Goal: Task Accomplishment & Management: Complete application form

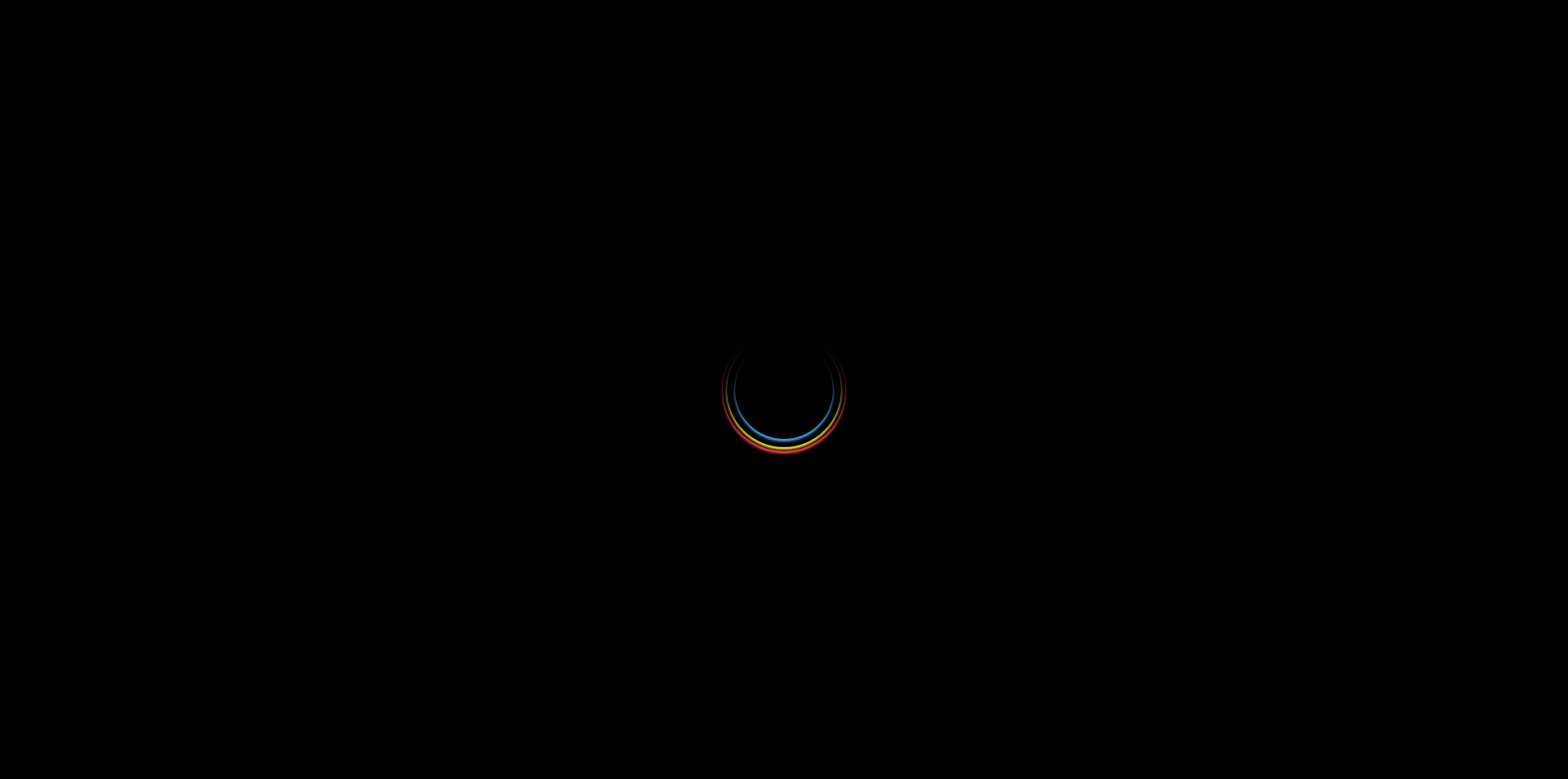
select select
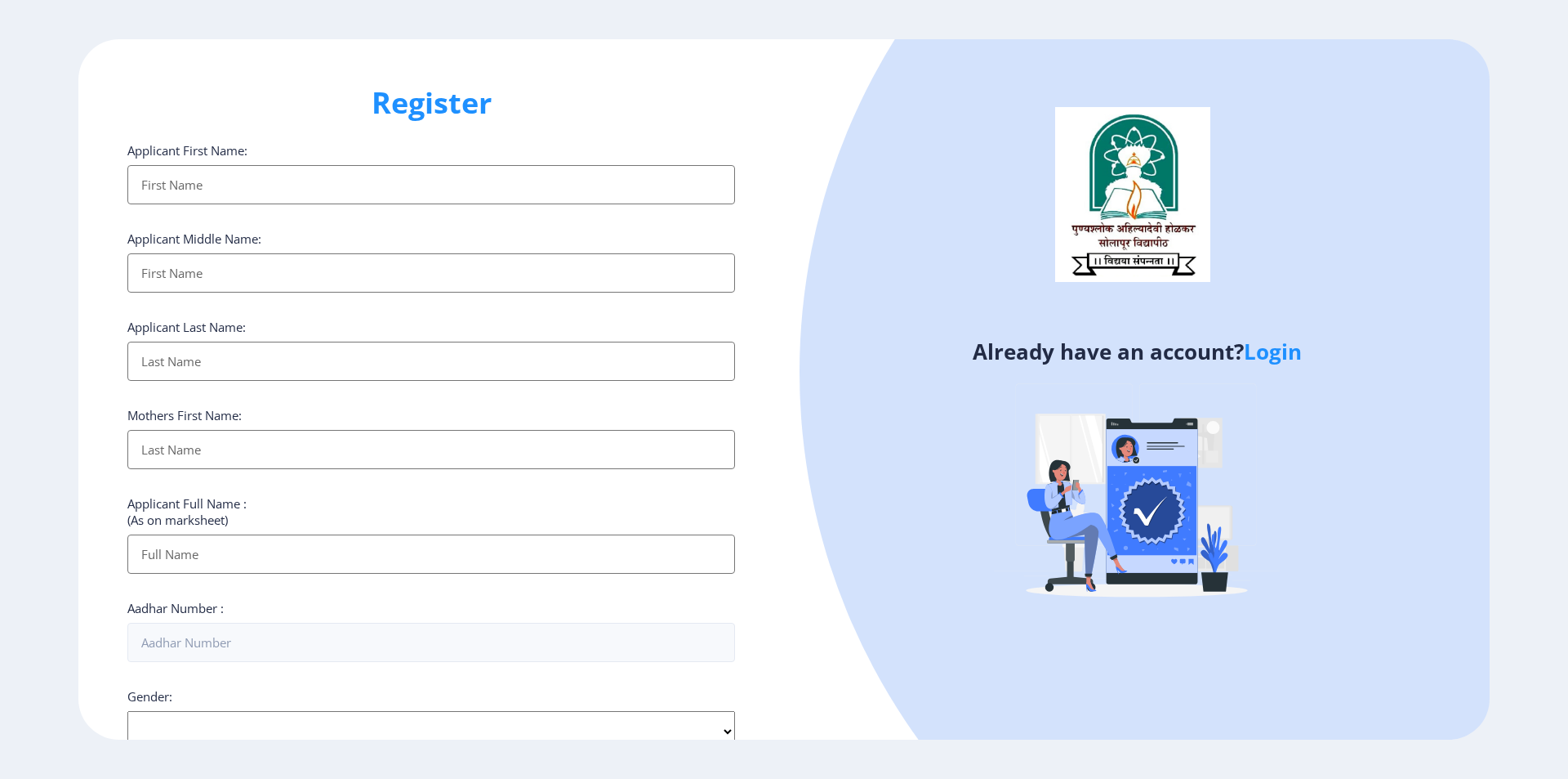
click at [1275, 352] on link "Login" at bounding box center [1272, 351] width 58 height 29
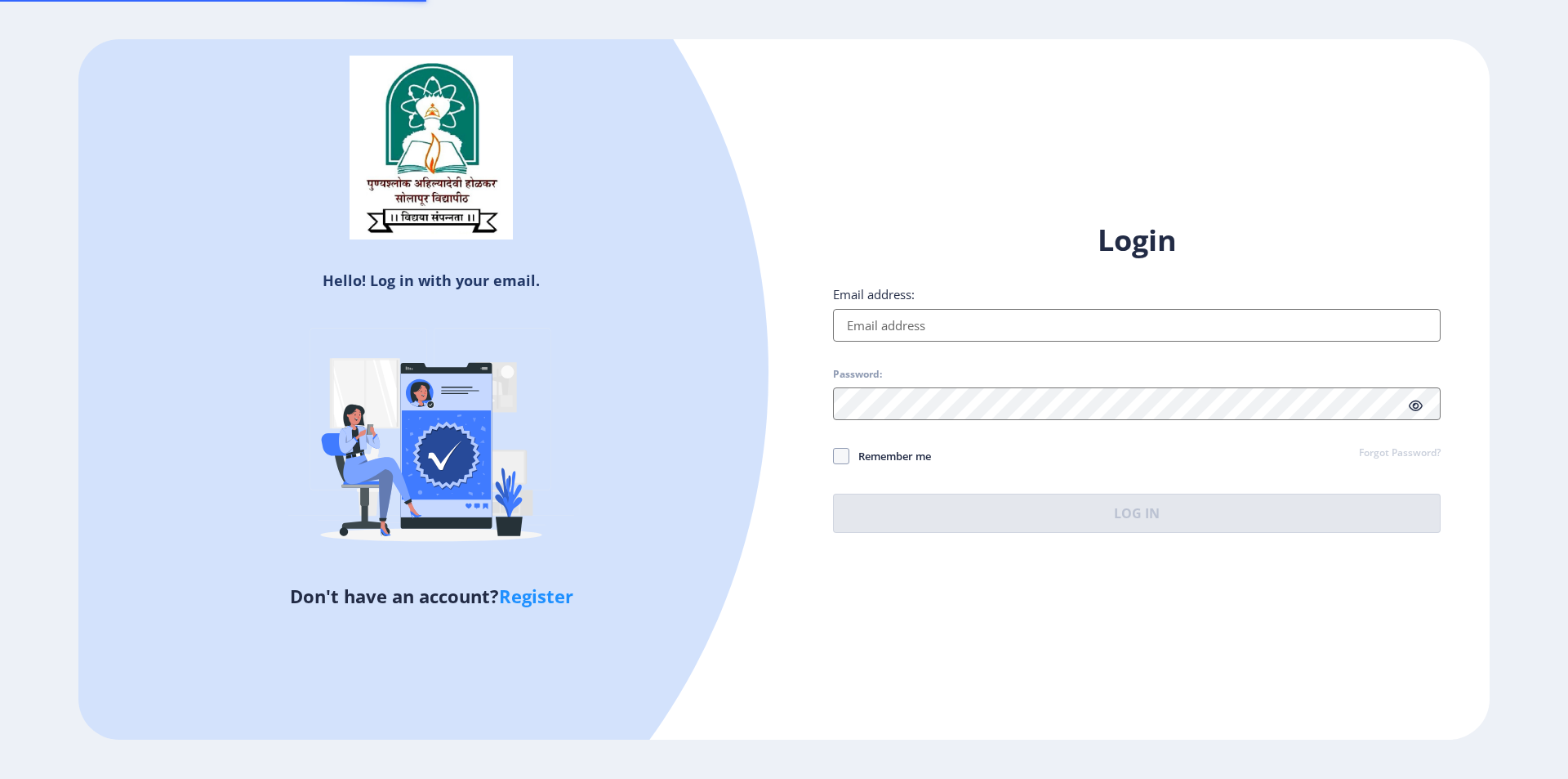
click at [975, 325] on input "Email address:" at bounding box center [1137, 324] width 608 height 32
type input "[EMAIL_ADDRESS][DOMAIN_NAME]"
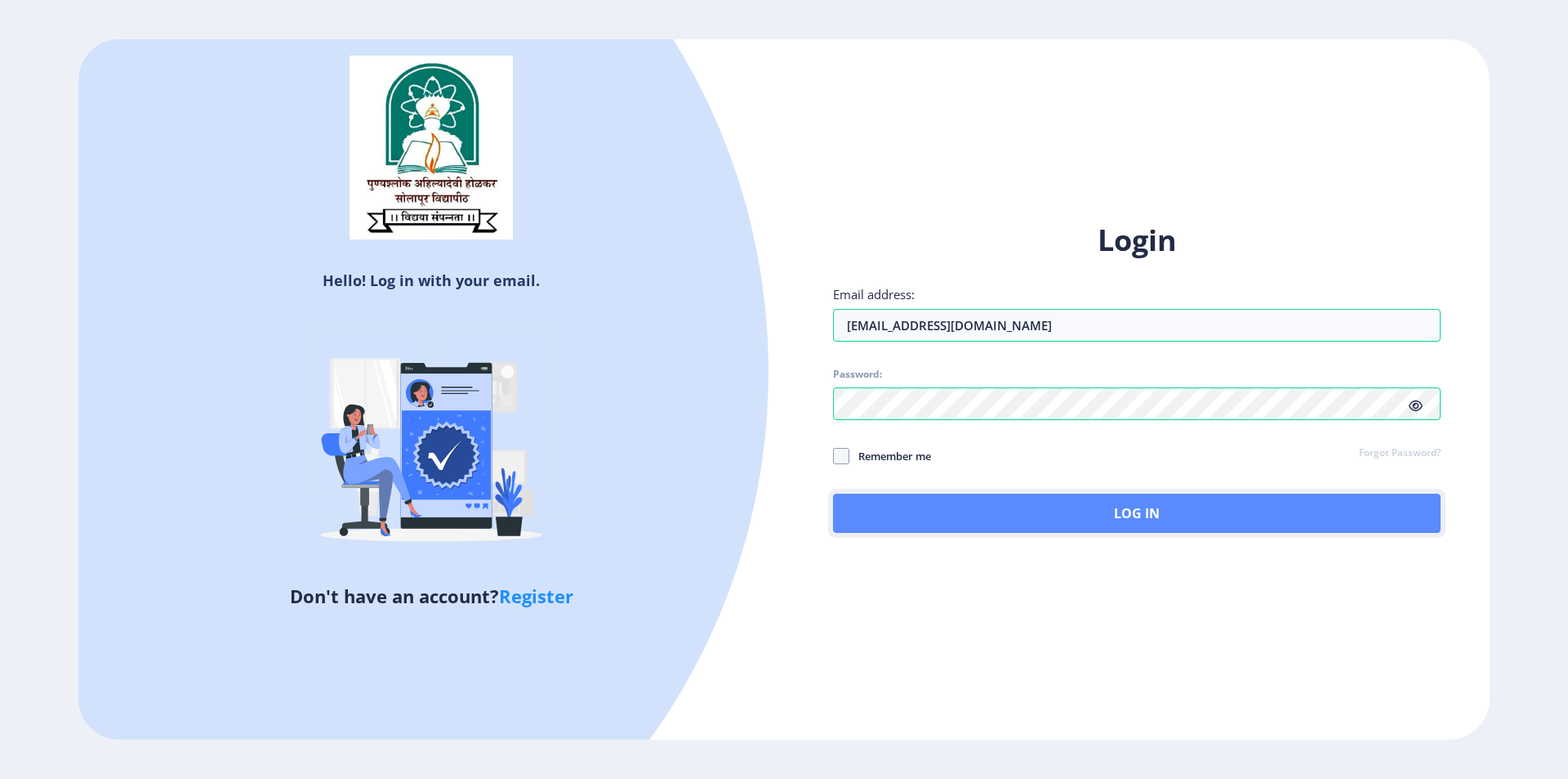
click at [989, 513] on button "Log In" at bounding box center [1137, 513] width 608 height 39
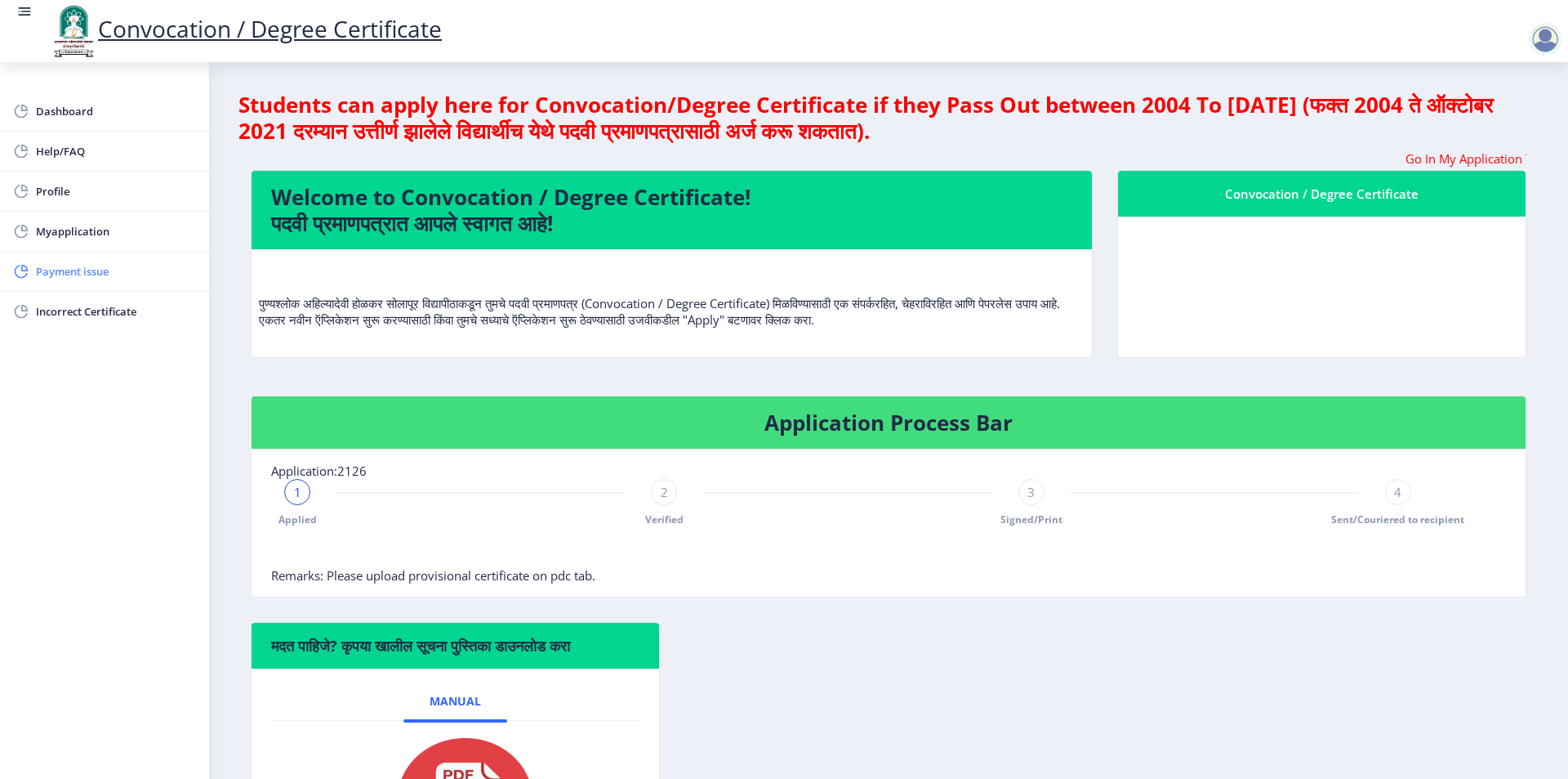
click at [97, 263] on span "Payment issue" at bounding box center [116, 271] width 160 height 20
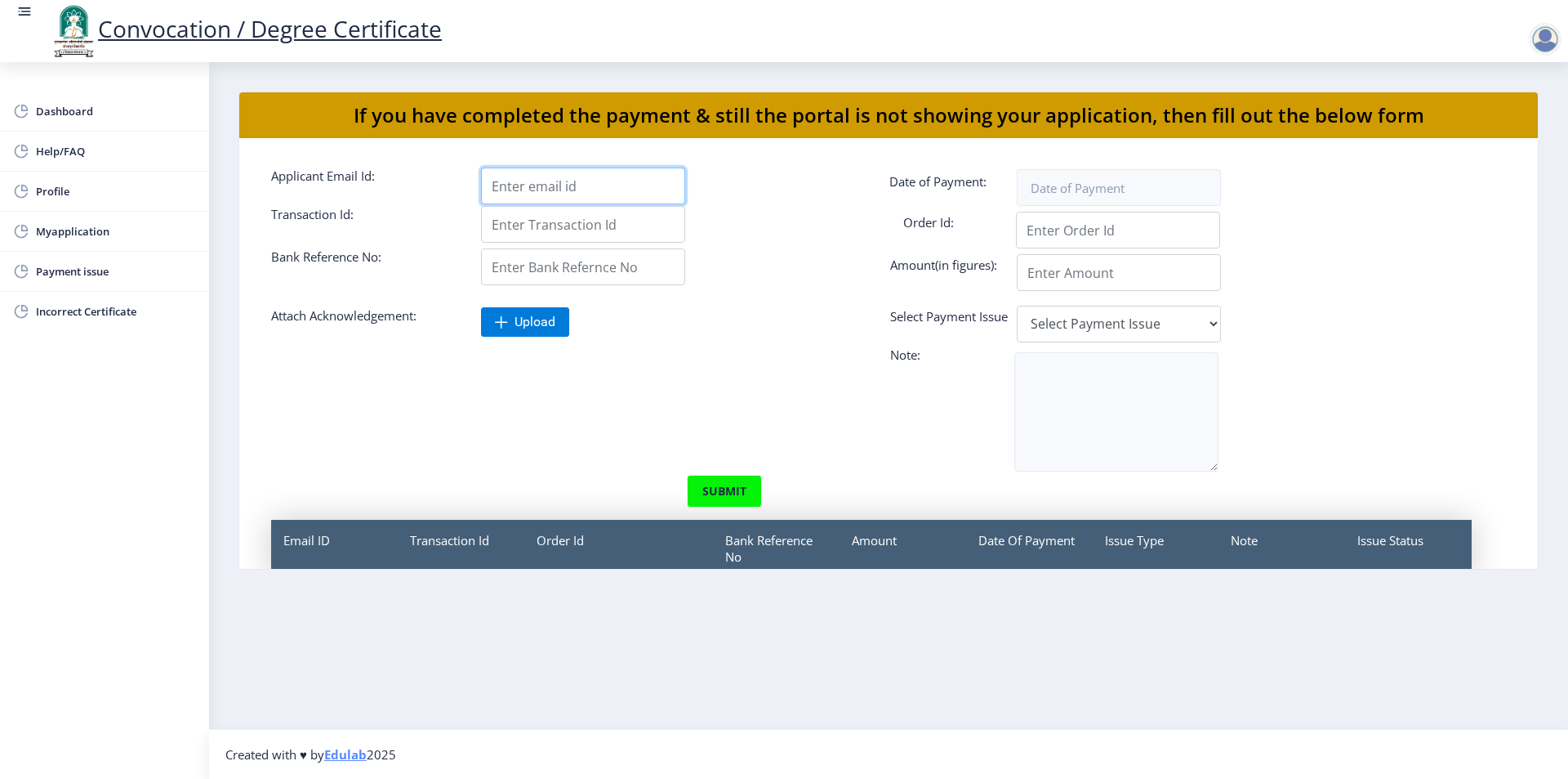
click at [557, 183] on input "Applicant Email Id:" at bounding box center [583, 186] width 204 height 37
click at [567, 144] on nb-card-body "Applicant Email Id: Date of Payment: Transaction Id: Order Id: Bank Reference N…" at bounding box center [888, 352] width 1299 height 430
click at [747, 353] on form "Applicant Email Id: Date of Payment: Transaction Id: Order Id: Bank Reference N…" at bounding box center [888, 397] width 1260 height 459
click at [532, 188] on input "Applicant Email Id:" at bounding box center [583, 186] width 204 height 37
click at [554, 433] on div at bounding box center [784, 425] width 1050 height 100
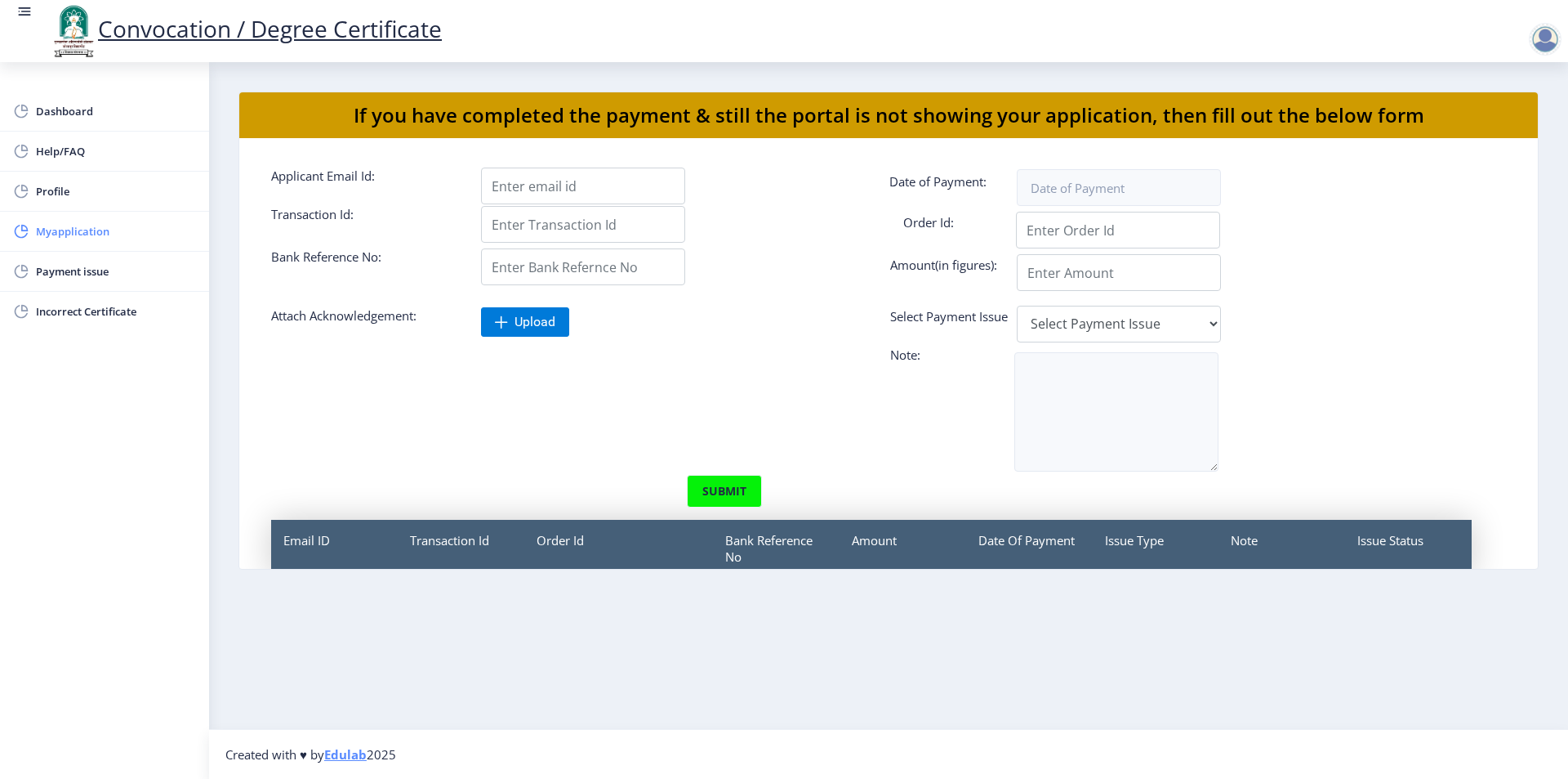
click at [109, 236] on span "Myapplication" at bounding box center [116, 231] width 160 height 20
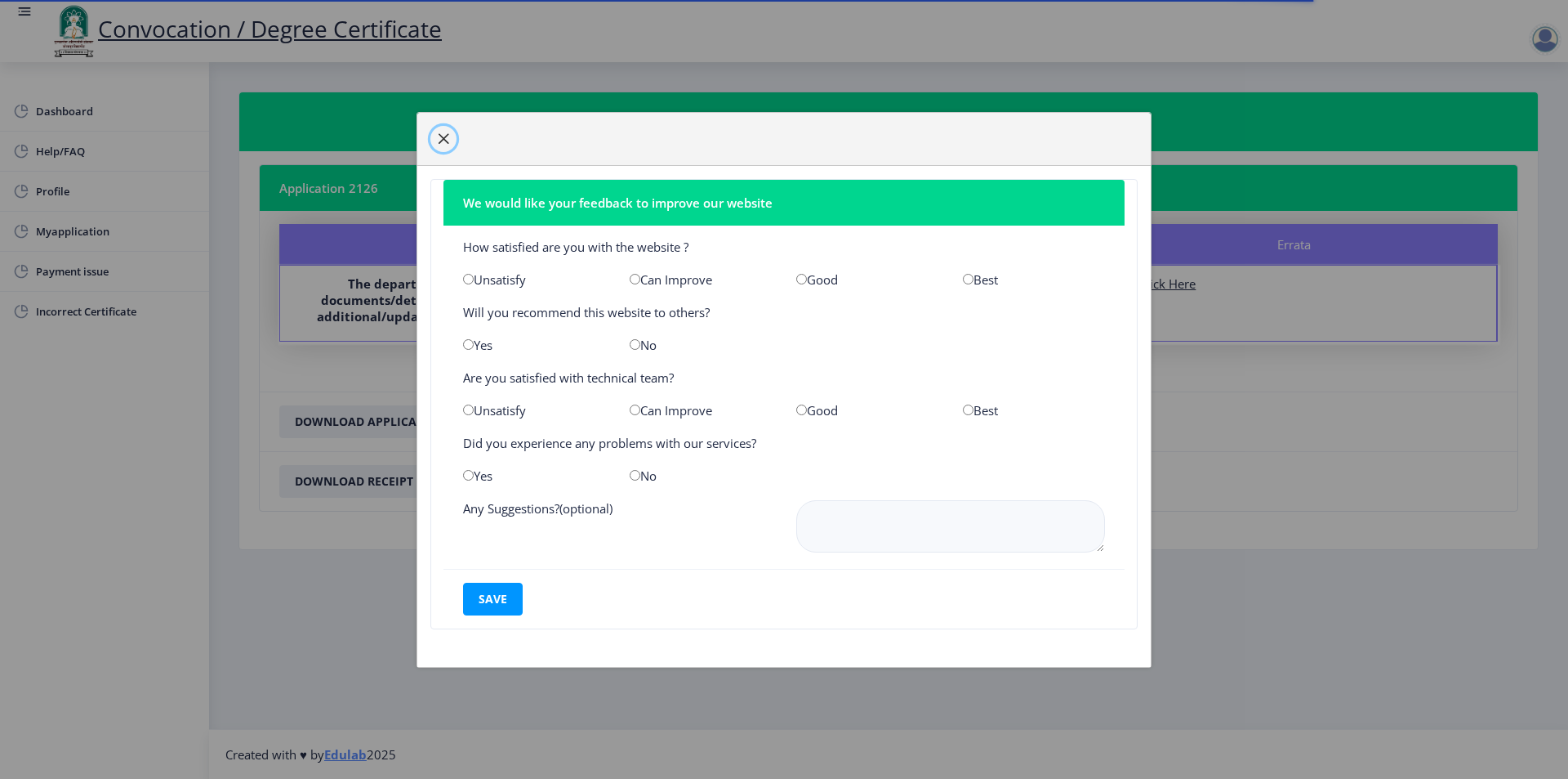
click at [443, 138] on span "button" at bounding box center [443, 139] width 13 height 13
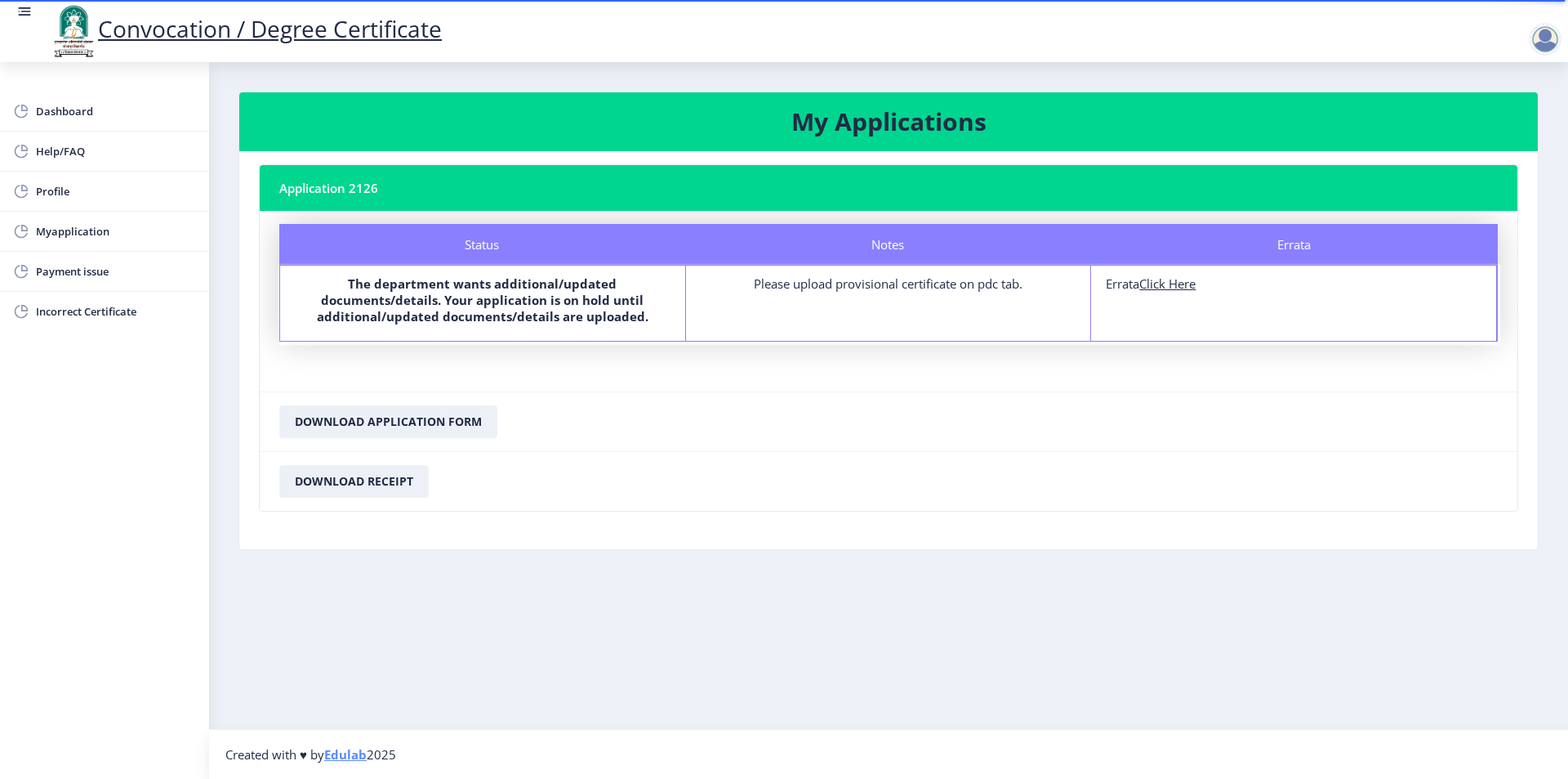
click at [898, 283] on div "Please upload provisional certificate on pdc tab." at bounding box center [888, 283] width 376 height 17
click at [78, 116] on span "Dashboard" at bounding box center [116, 111] width 160 height 20
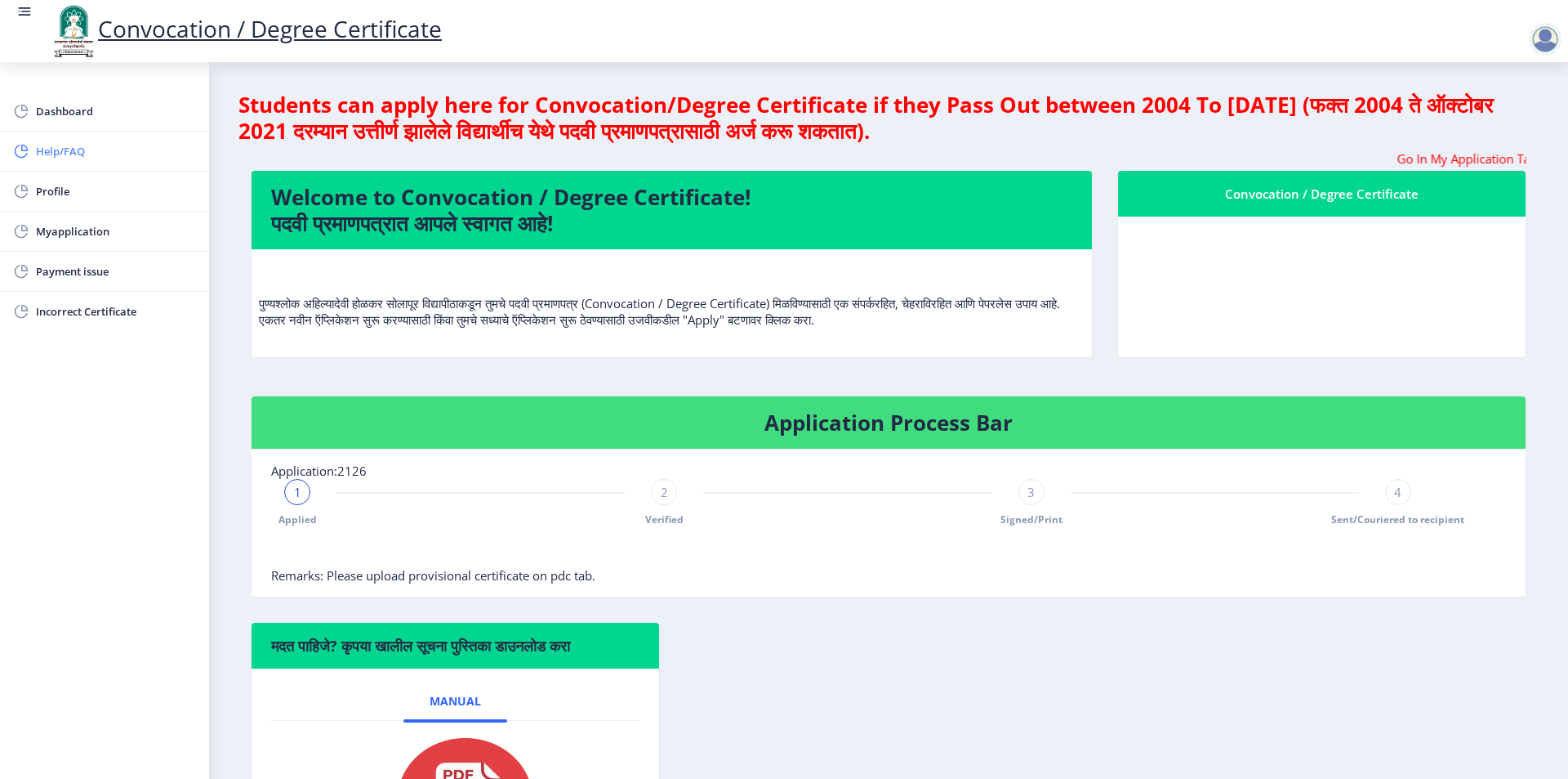
click at [46, 151] on span "Help/FAQ" at bounding box center [116, 151] width 160 height 20
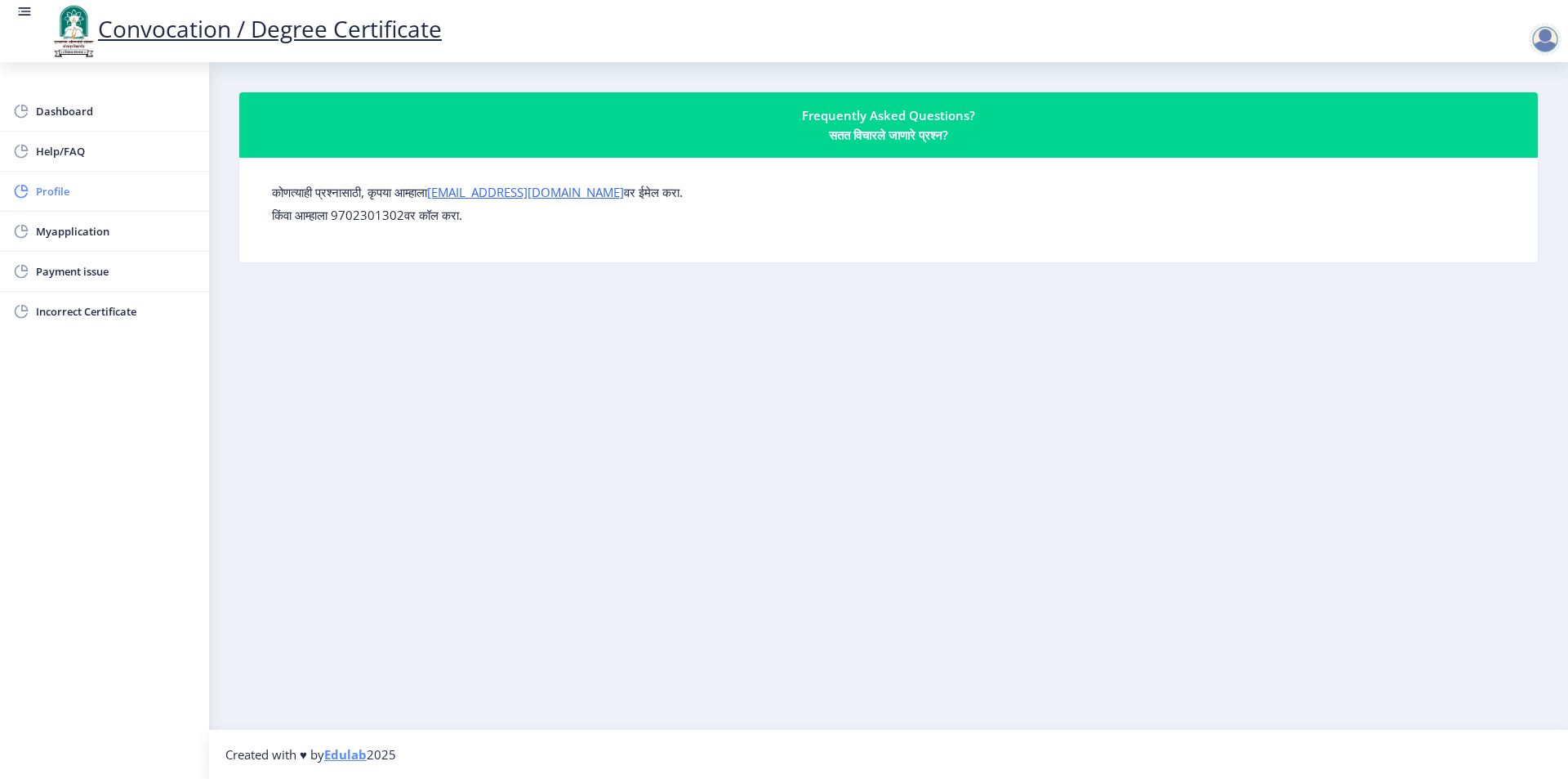
click at [69, 193] on span "Profile" at bounding box center [116, 191] width 160 height 20
select select "Male"
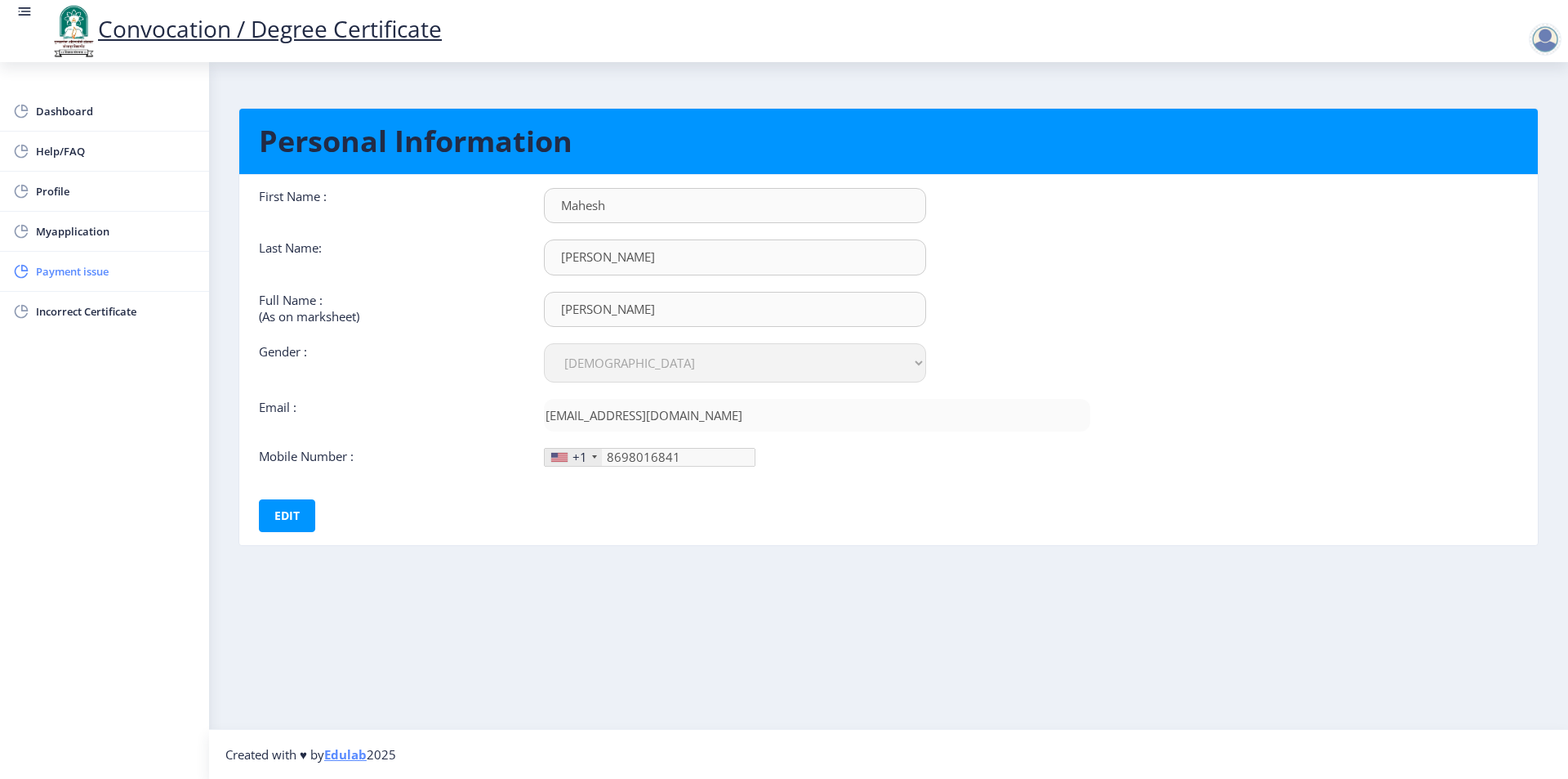
click at [102, 273] on span "Payment issue" at bounding box center [116, 271] width 160 height 20
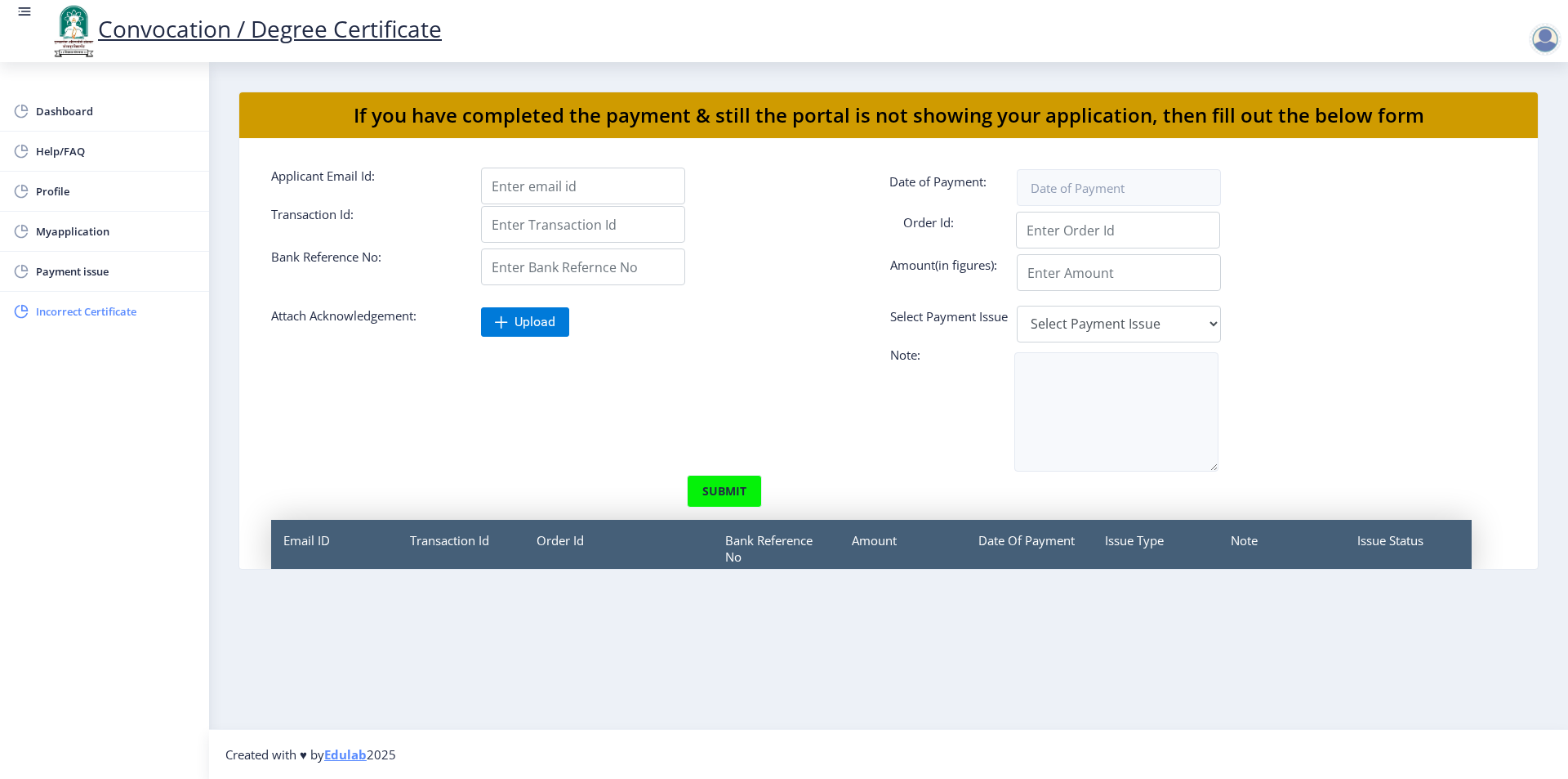
click at [110, 316] on span "Incorrect Certificate" at bounding box center [116, 311] width 160 height 20
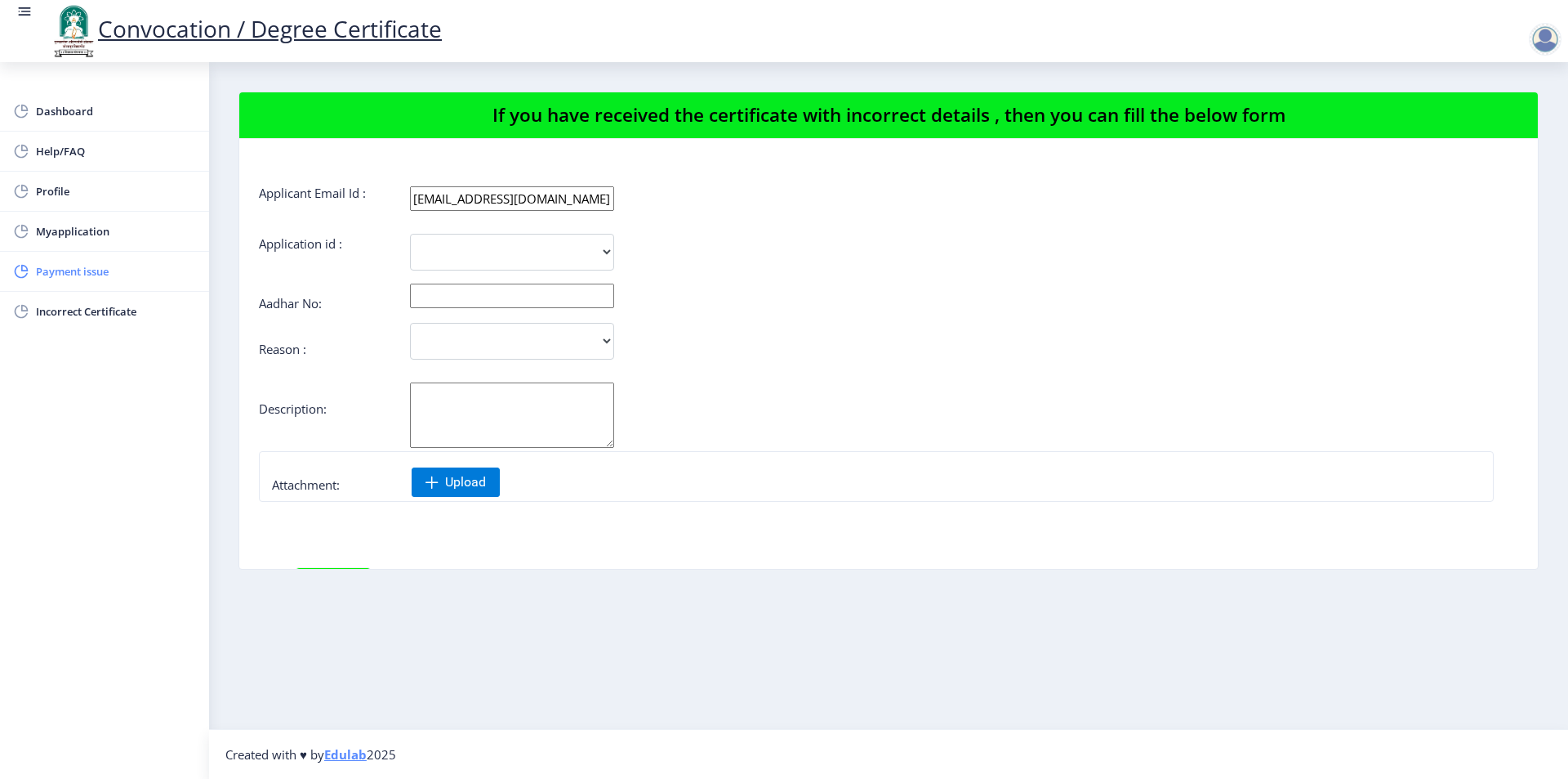
click at [106, 271] on span "Payment issue" at bounding box center [116, 271] width 160 height 20
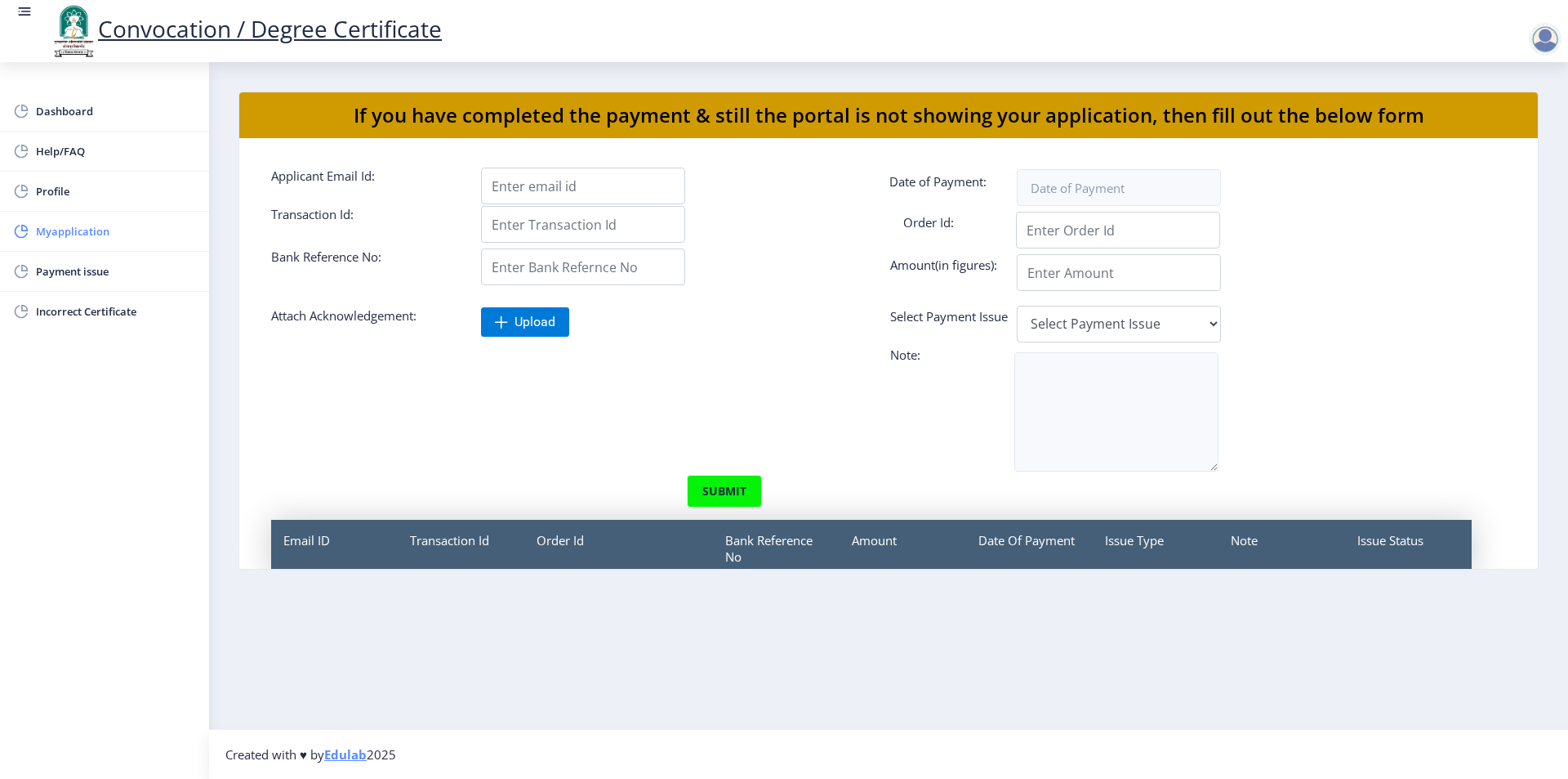
click at [129, 229] on span "Myapplication" at bounding box center [116, 231] width 160 height 20
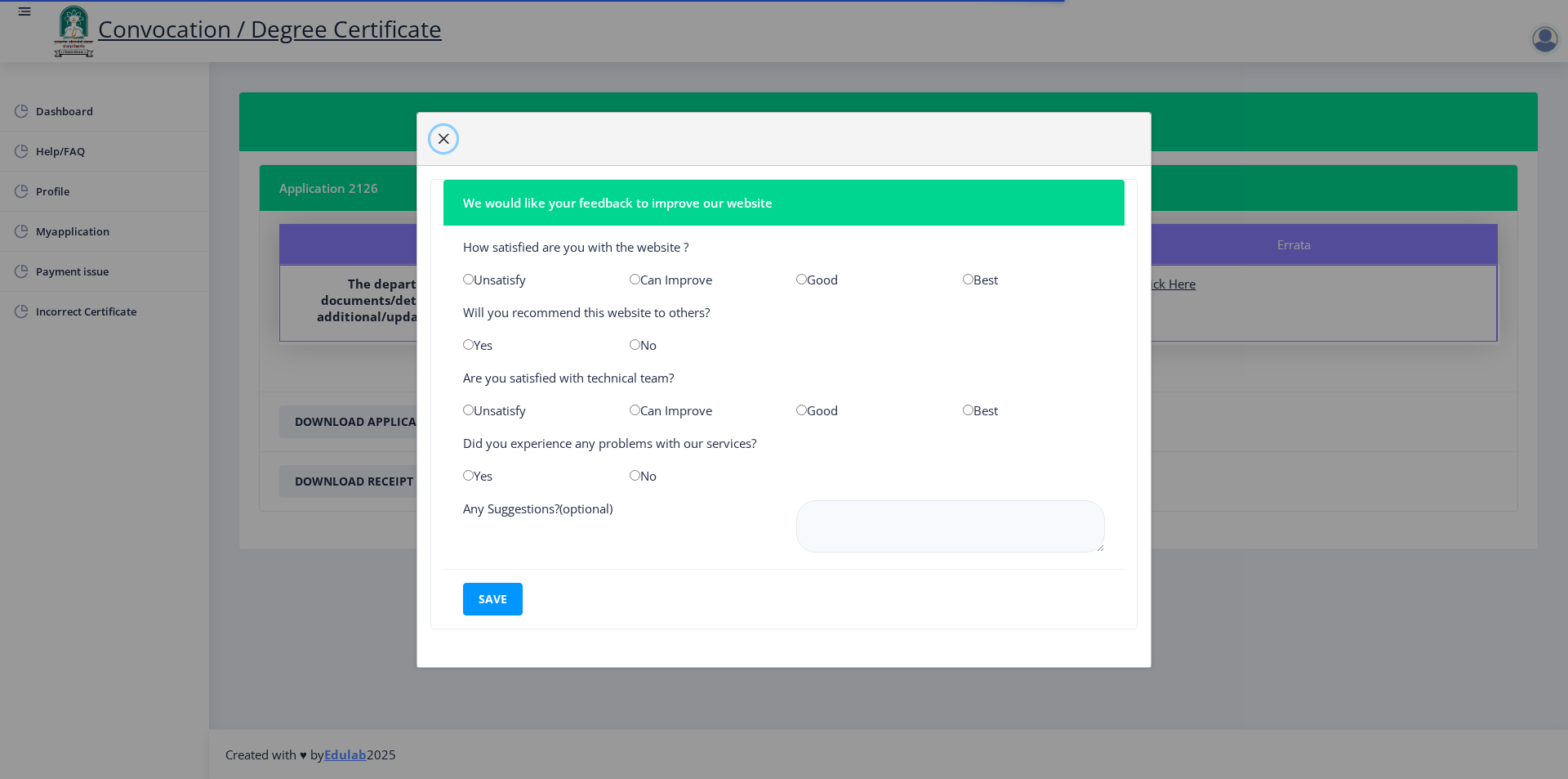
click at [442, 143] on span "button" at bounding box center [443, 139] width 13 height 13
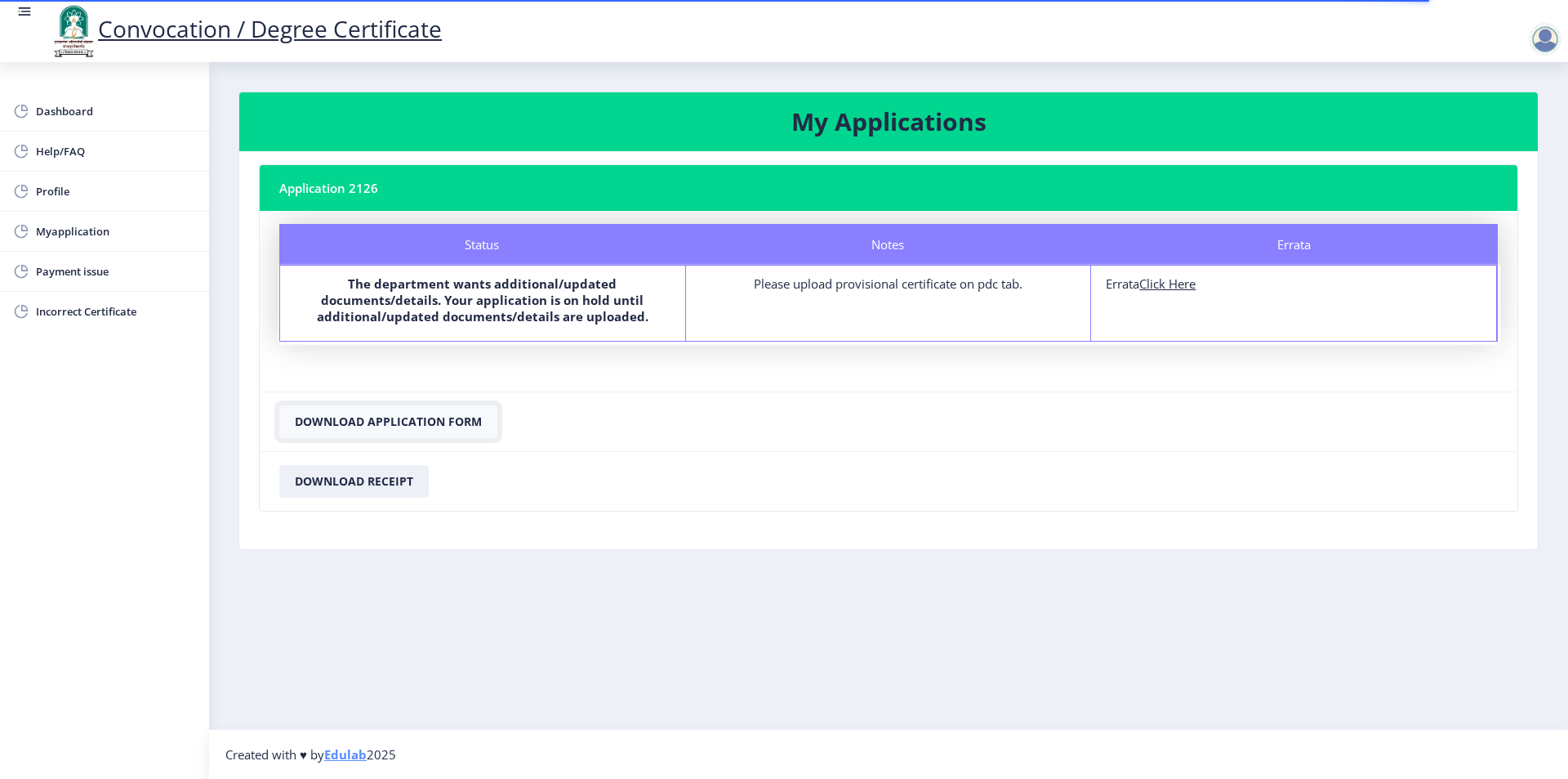
click at [397, 417] on button "Download Application Form" at bounding box center [387, 421] width 218 height 32
drag, startPoint x: 76, startPoint y: 114, endPoint x: 104, endPoint y: 119, distance: 28.4
click at [75, 113] on span "Dashboard" at bounding box center [116, 111] width 160 height 20
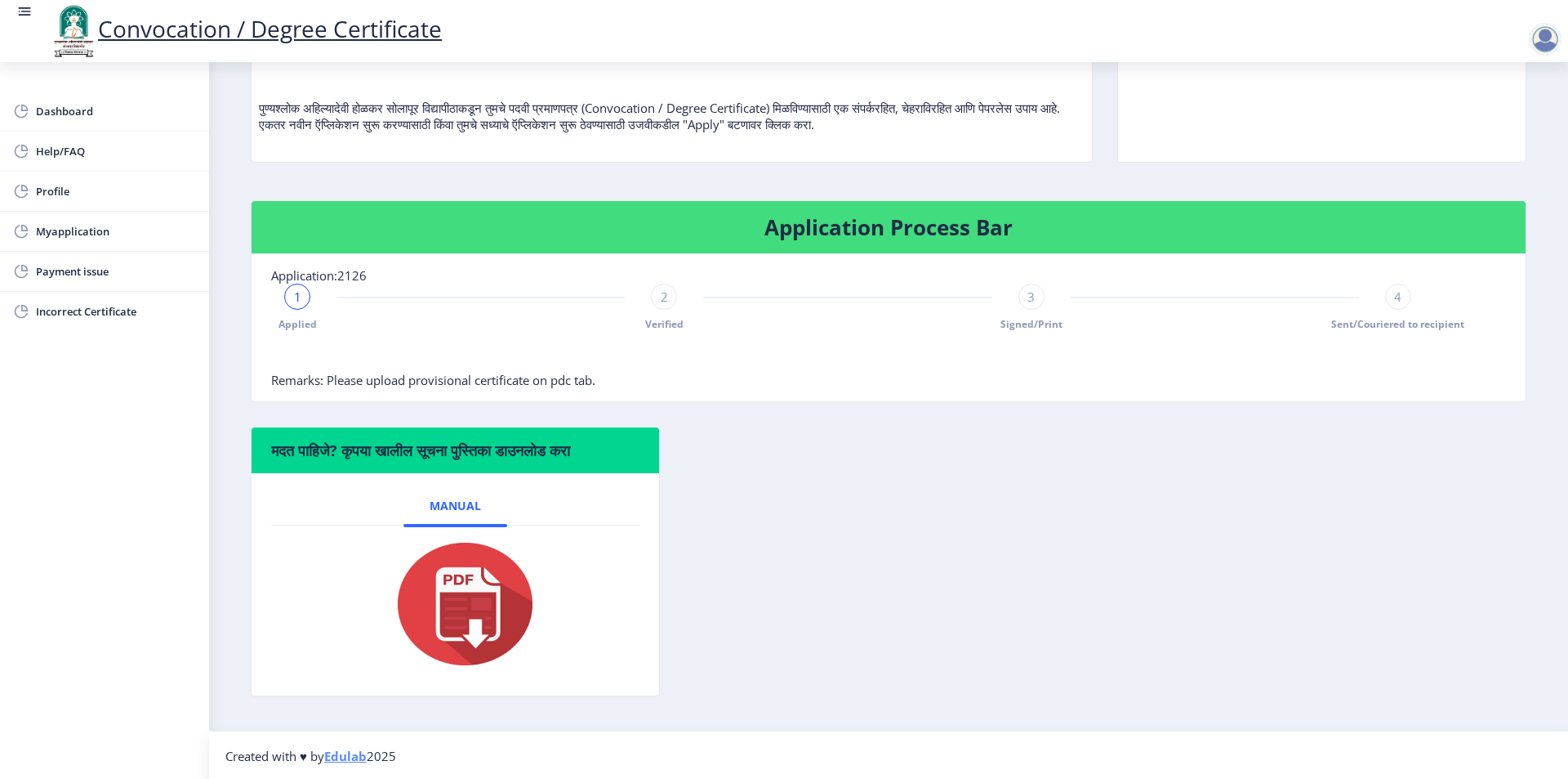
scroll to position [197, 0]
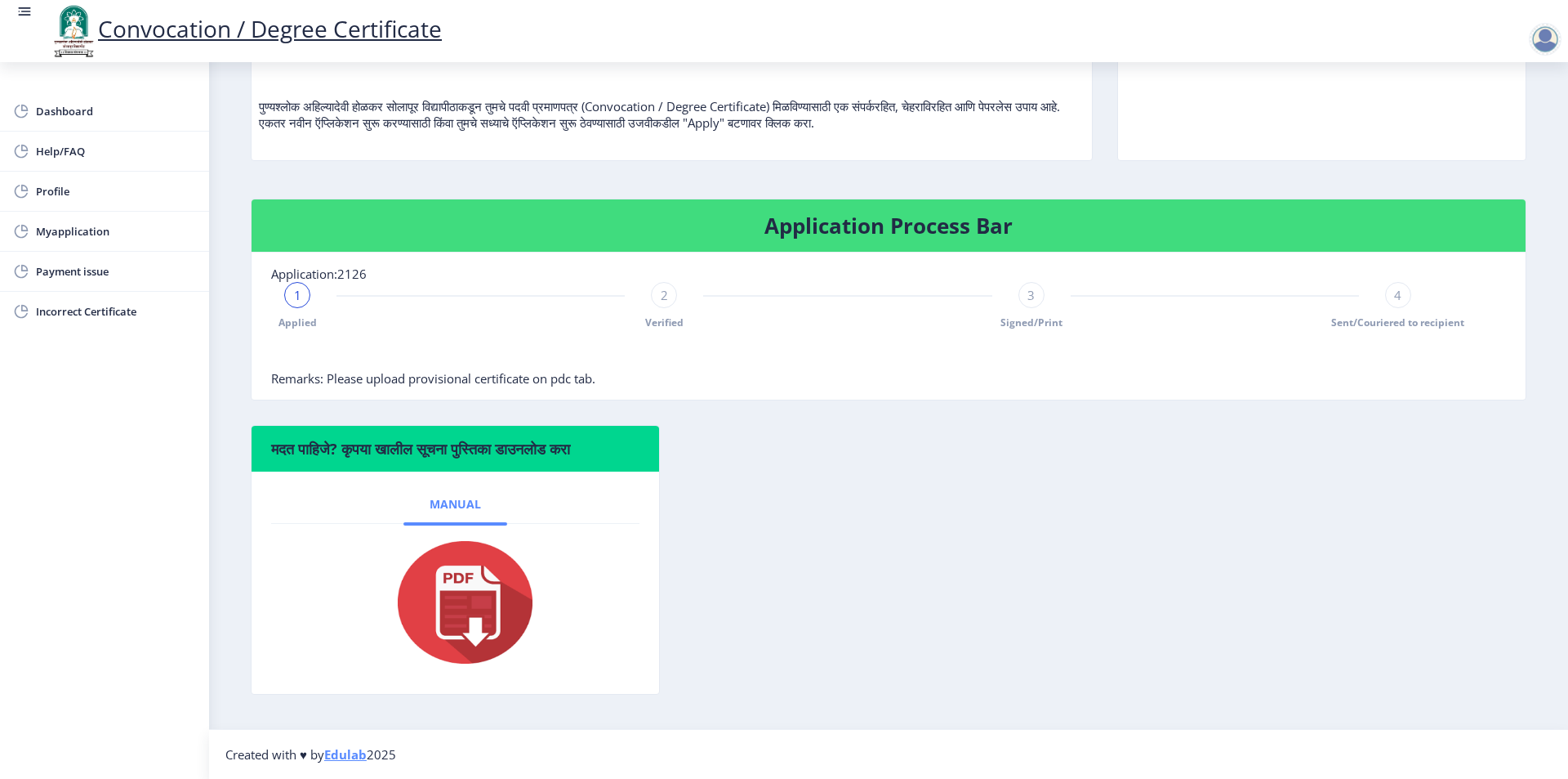
click at [445, 502] on span "Manual" at bounding box center [455, 504] width 52 height 13
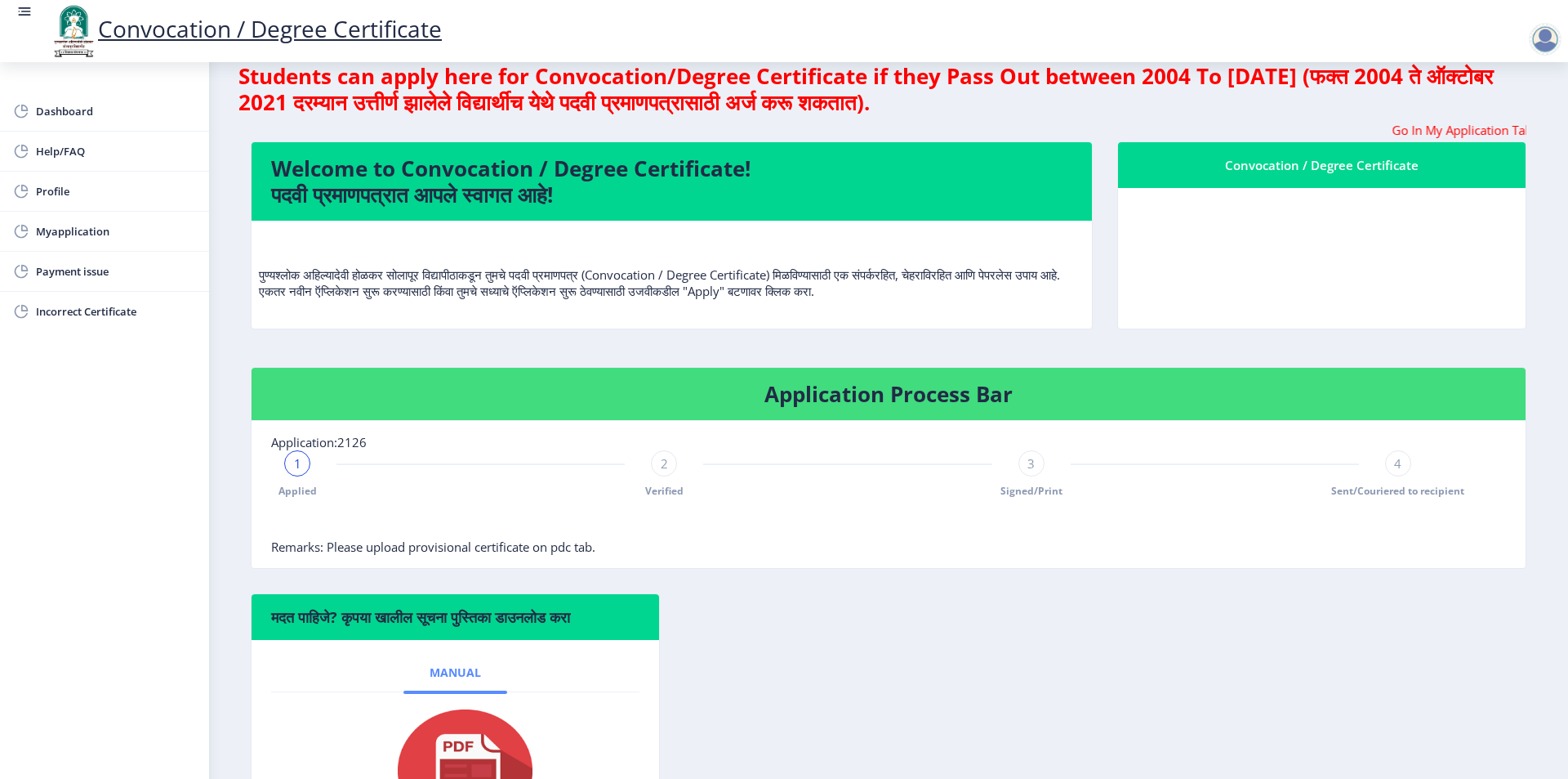
scroll to position [0, 0]
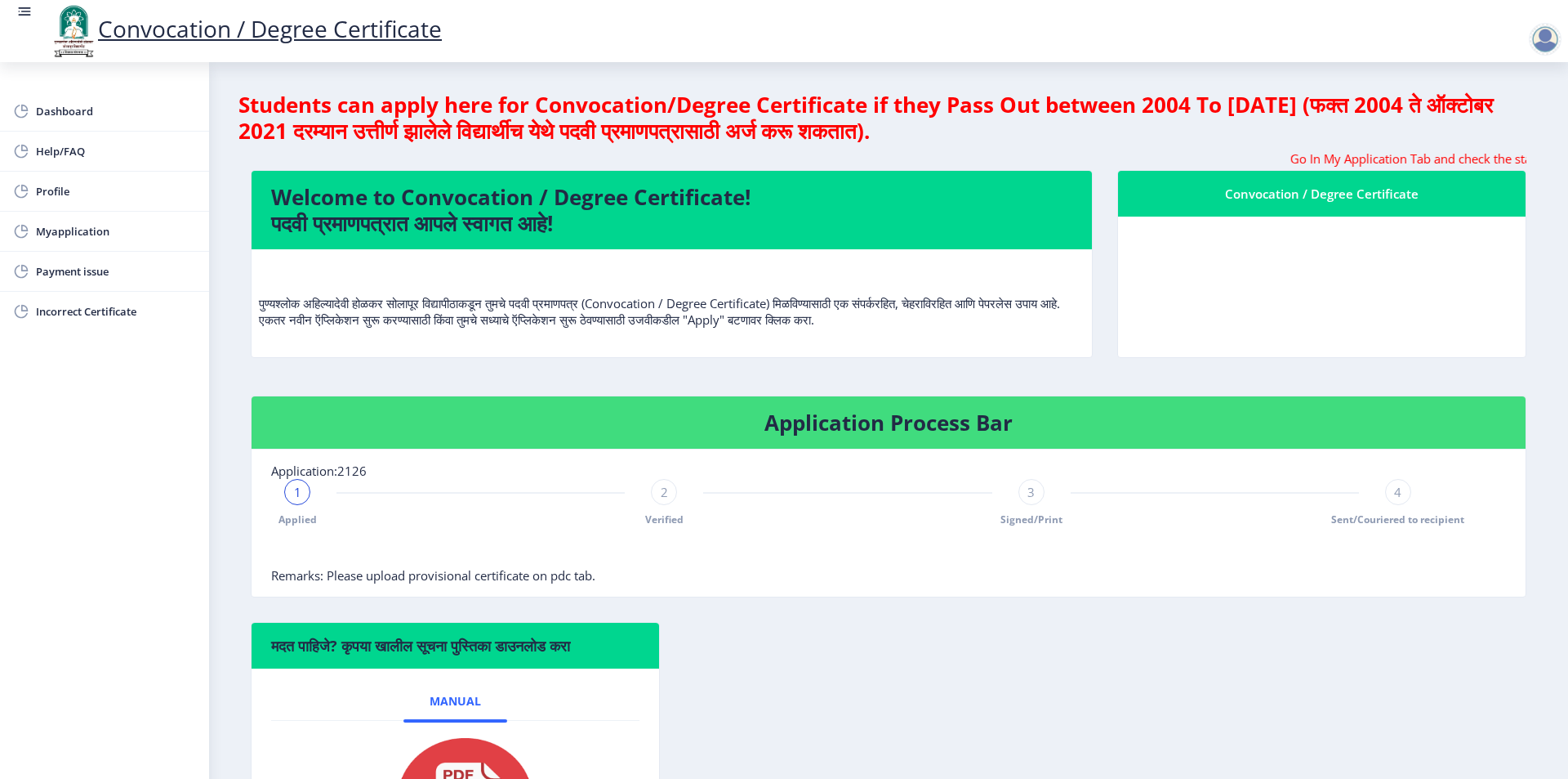
click at [22, 13] on rect at bounding box center [24, 11] width 17 height 17
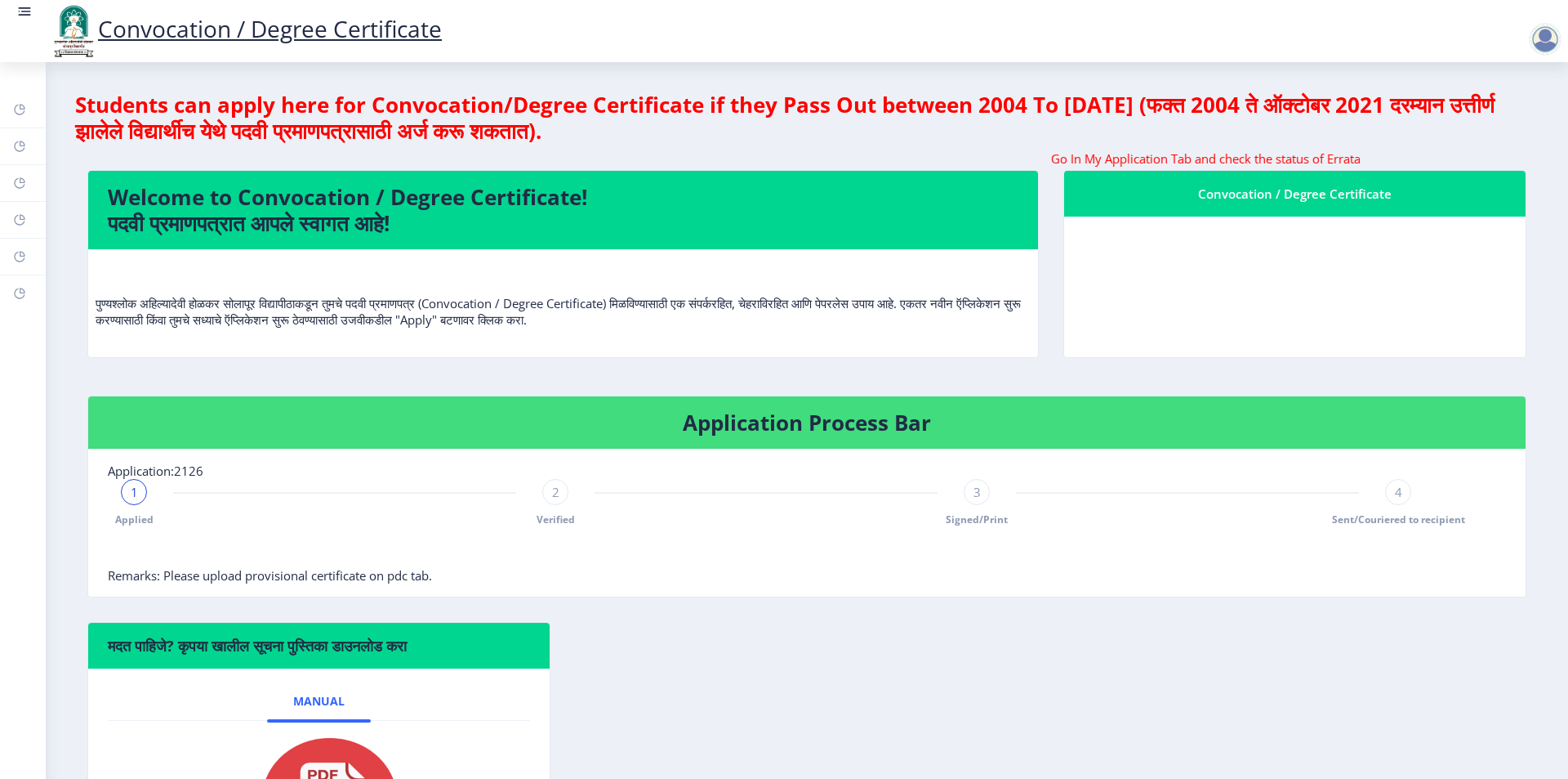
click at [21, 7] on rect at bounding box center [24, 11] width 17 height 17
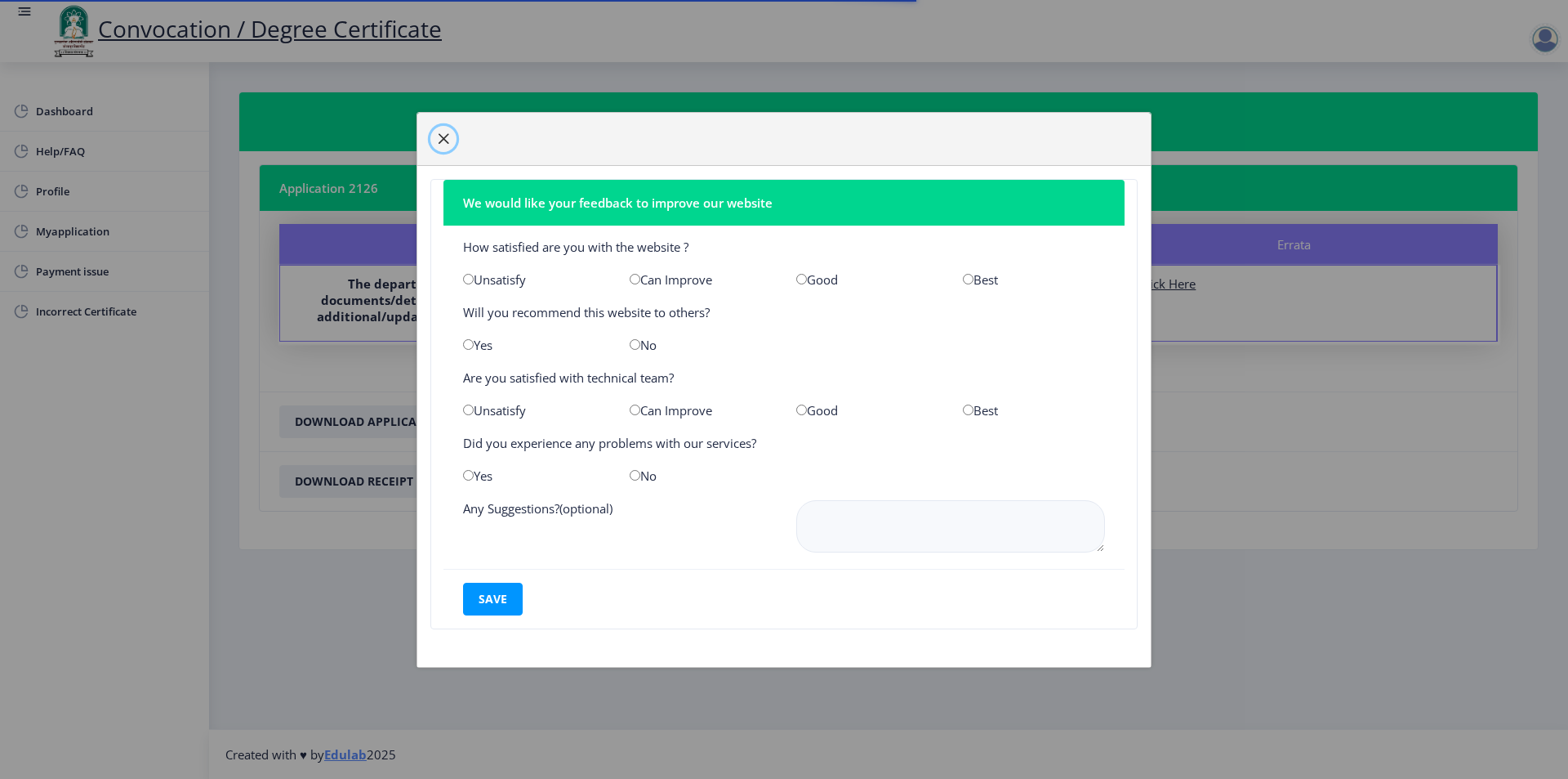
click at [447, 133] on span "button" at bounding box center [443, 139] width 13 height 13
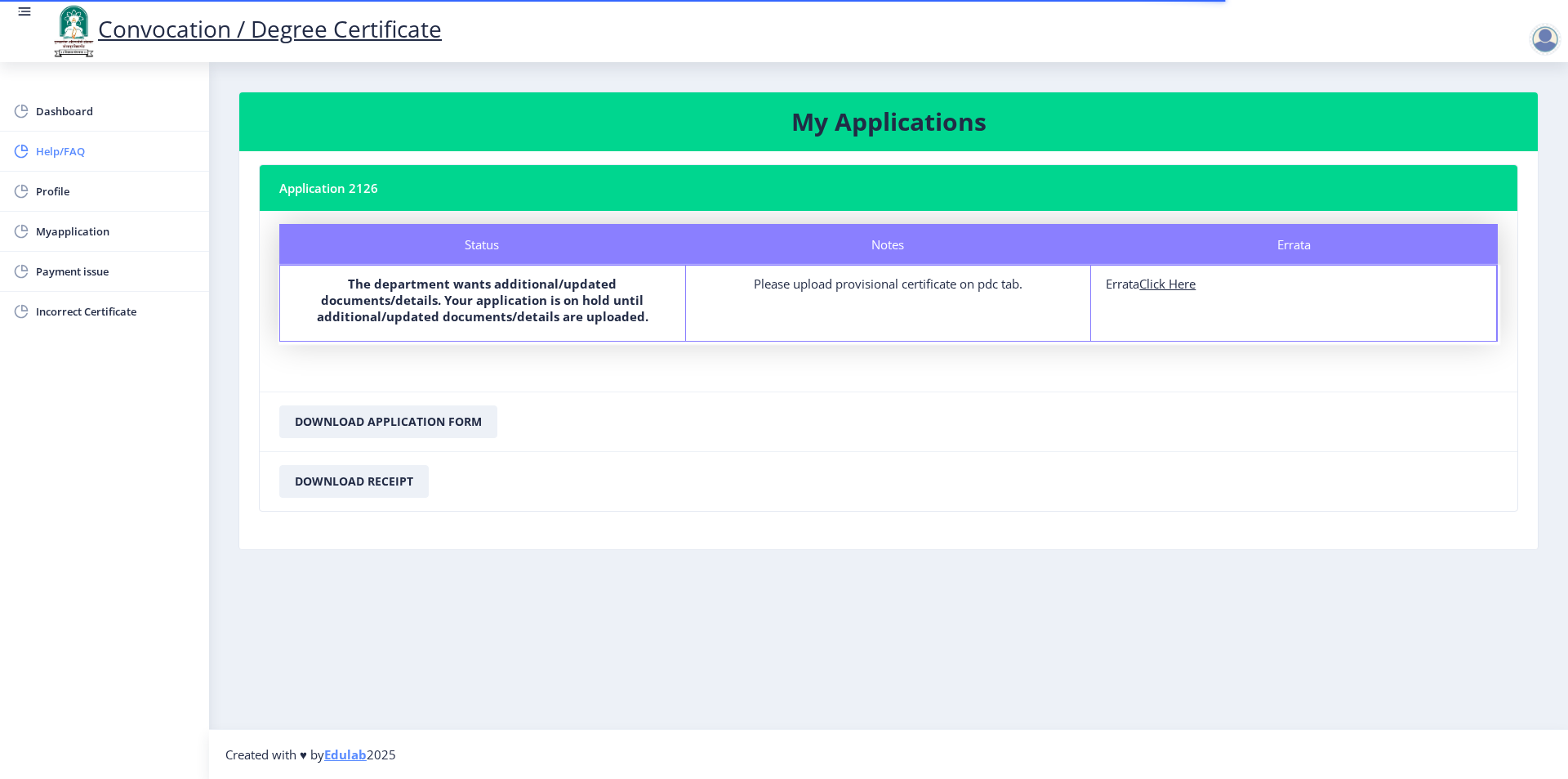
click at [112, 144] on span "Help/FAQ" at bounding box center [116, 151] width 160 height 20
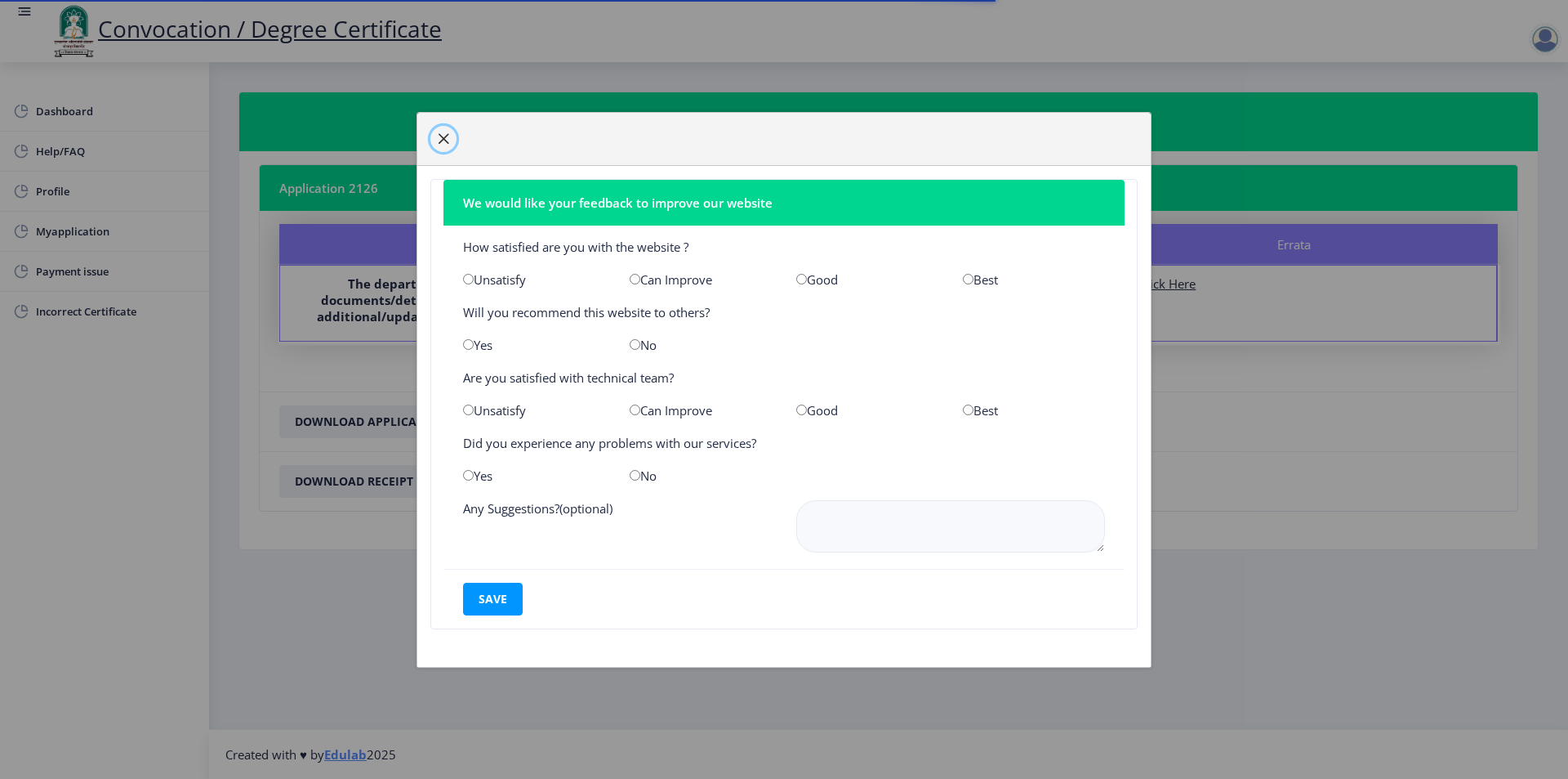
click at [445, 133] on span "button" at bounding box center [443, 139] width 13 height 13
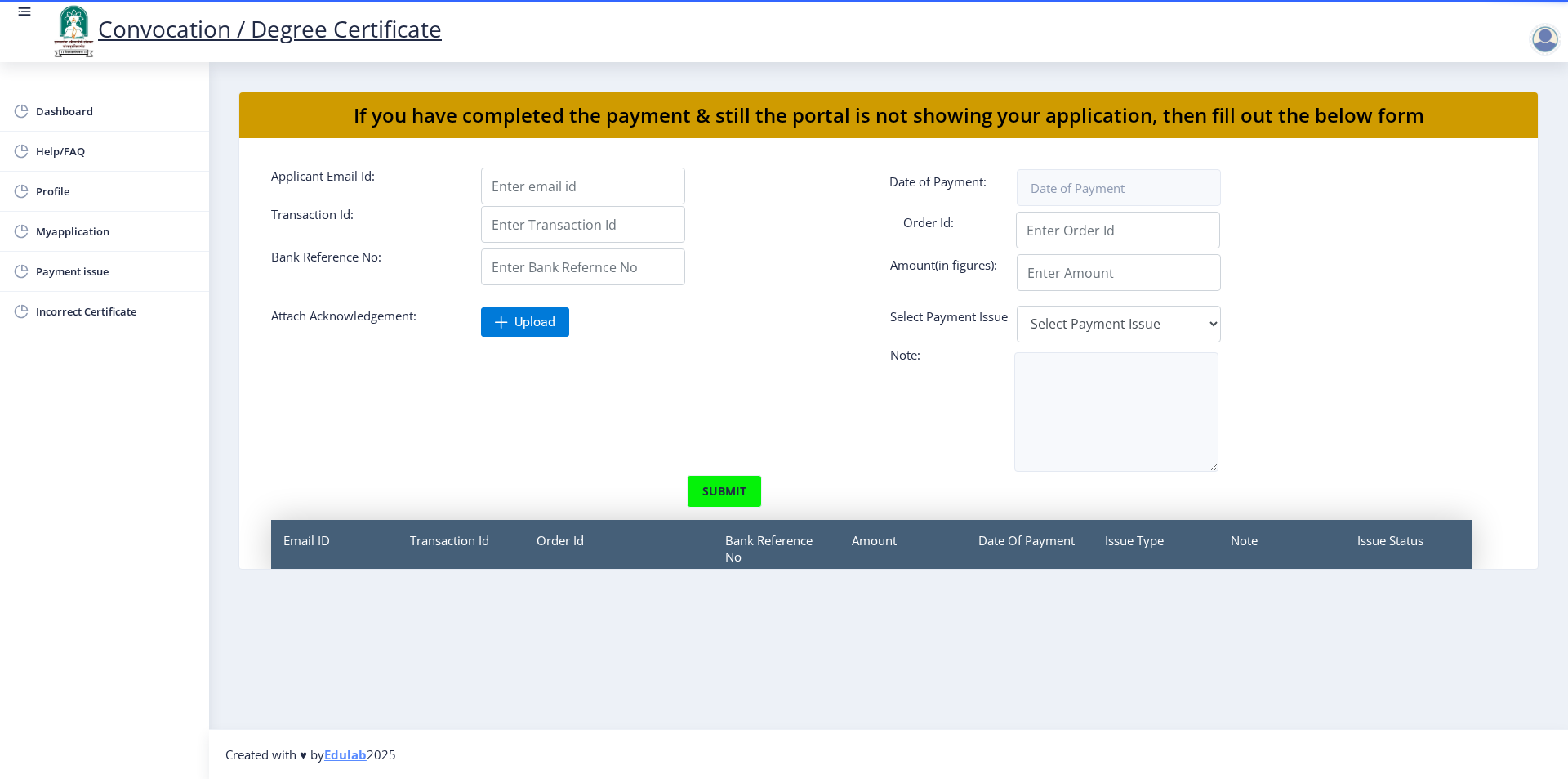
select select "Male"
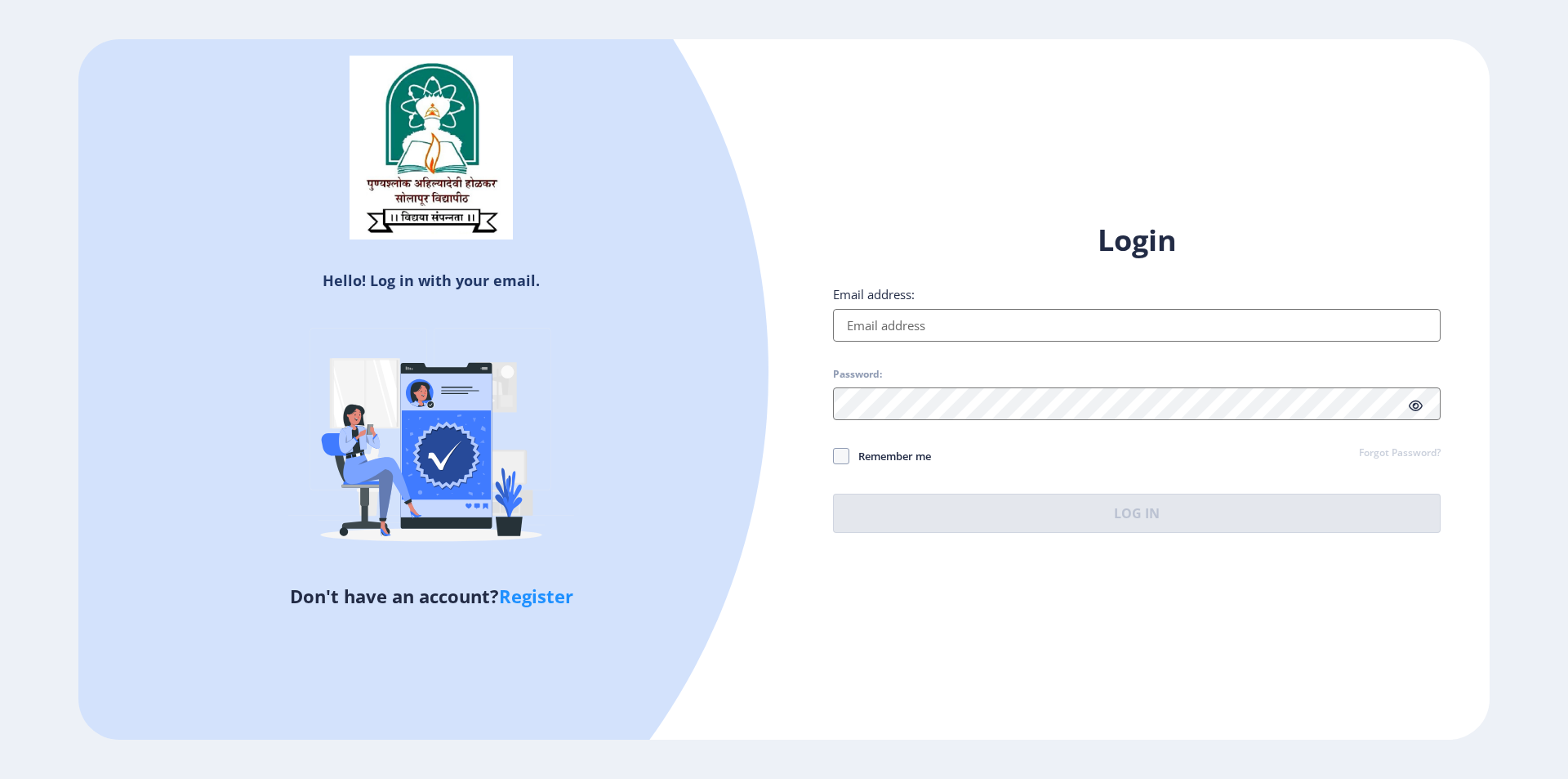
select select
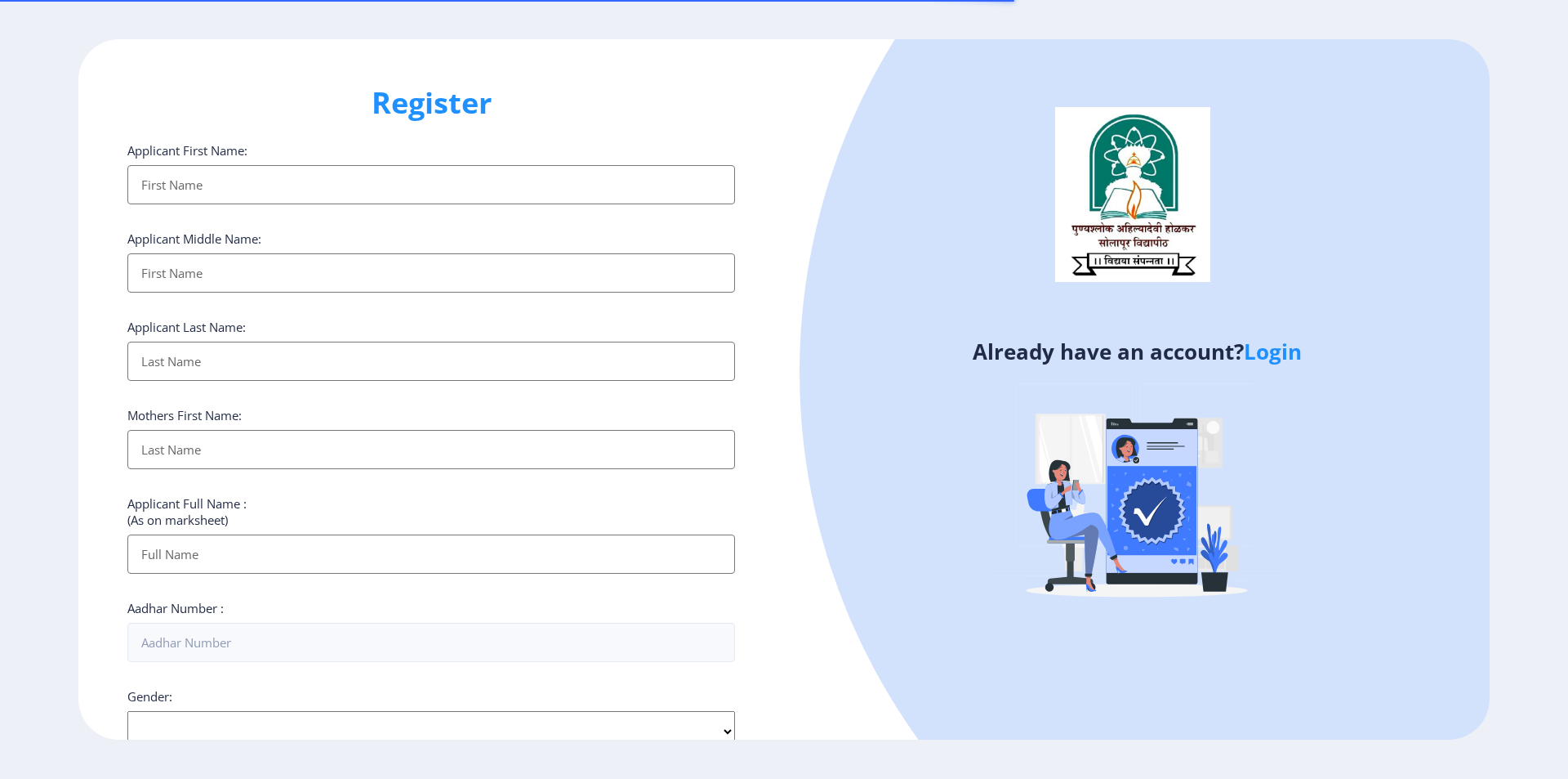
select select
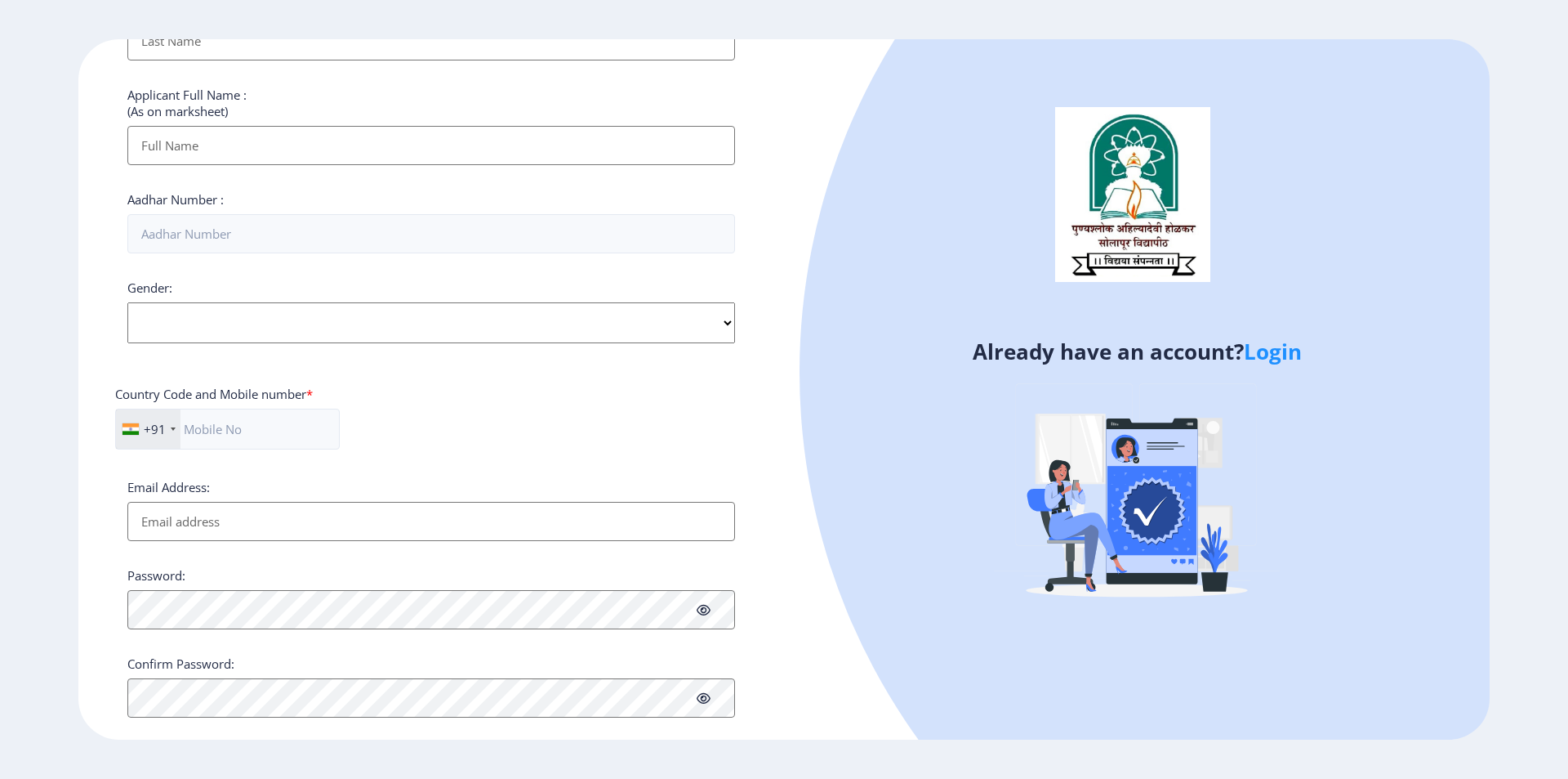
scroll to position [436, 0]
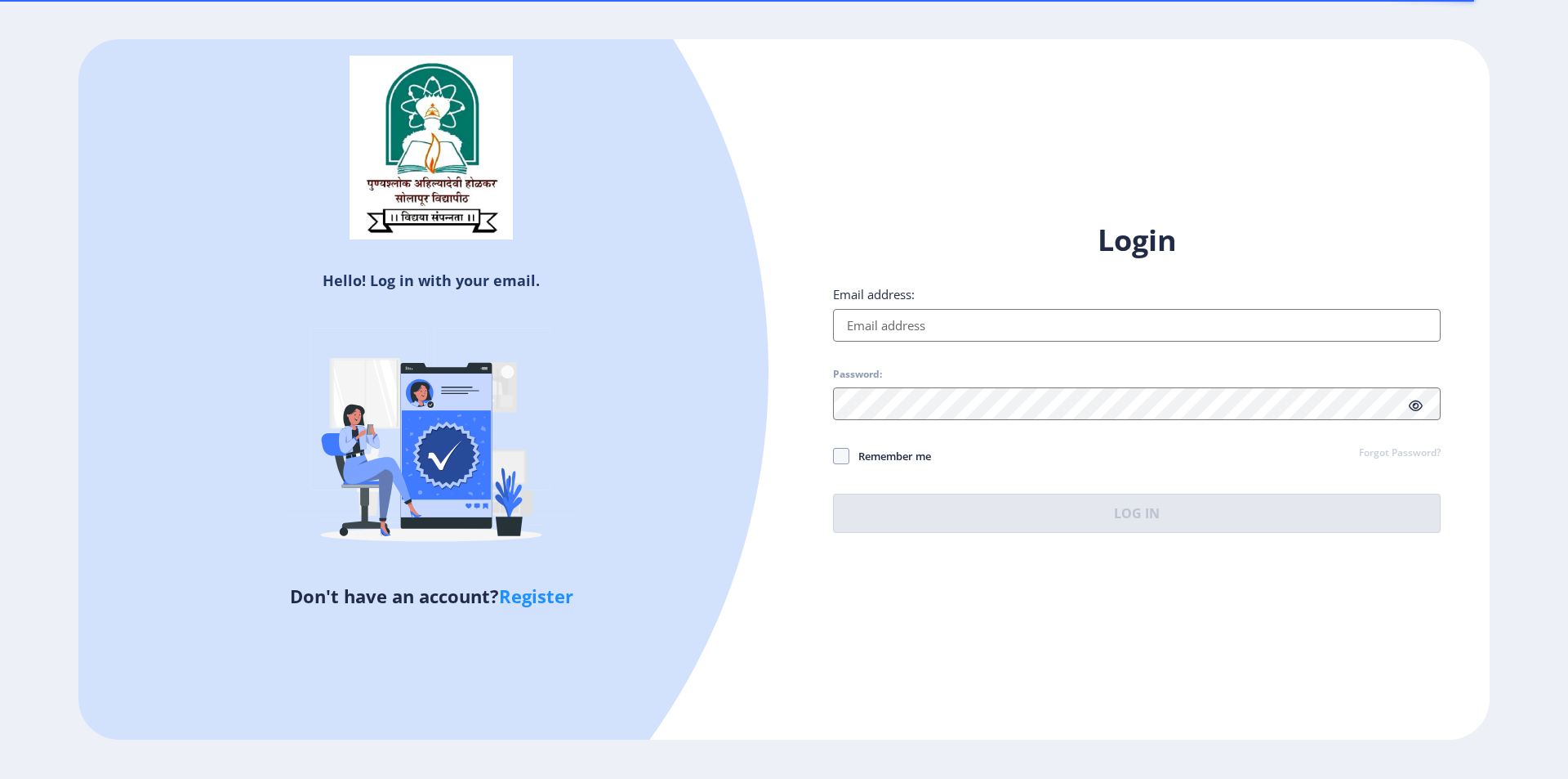
click at [917, 326] on input "Email address:" at bounding box center [1137, 324] width 608 height 32
type input "[EMAIL_ADDRESS][DOMAIN_NAME]"
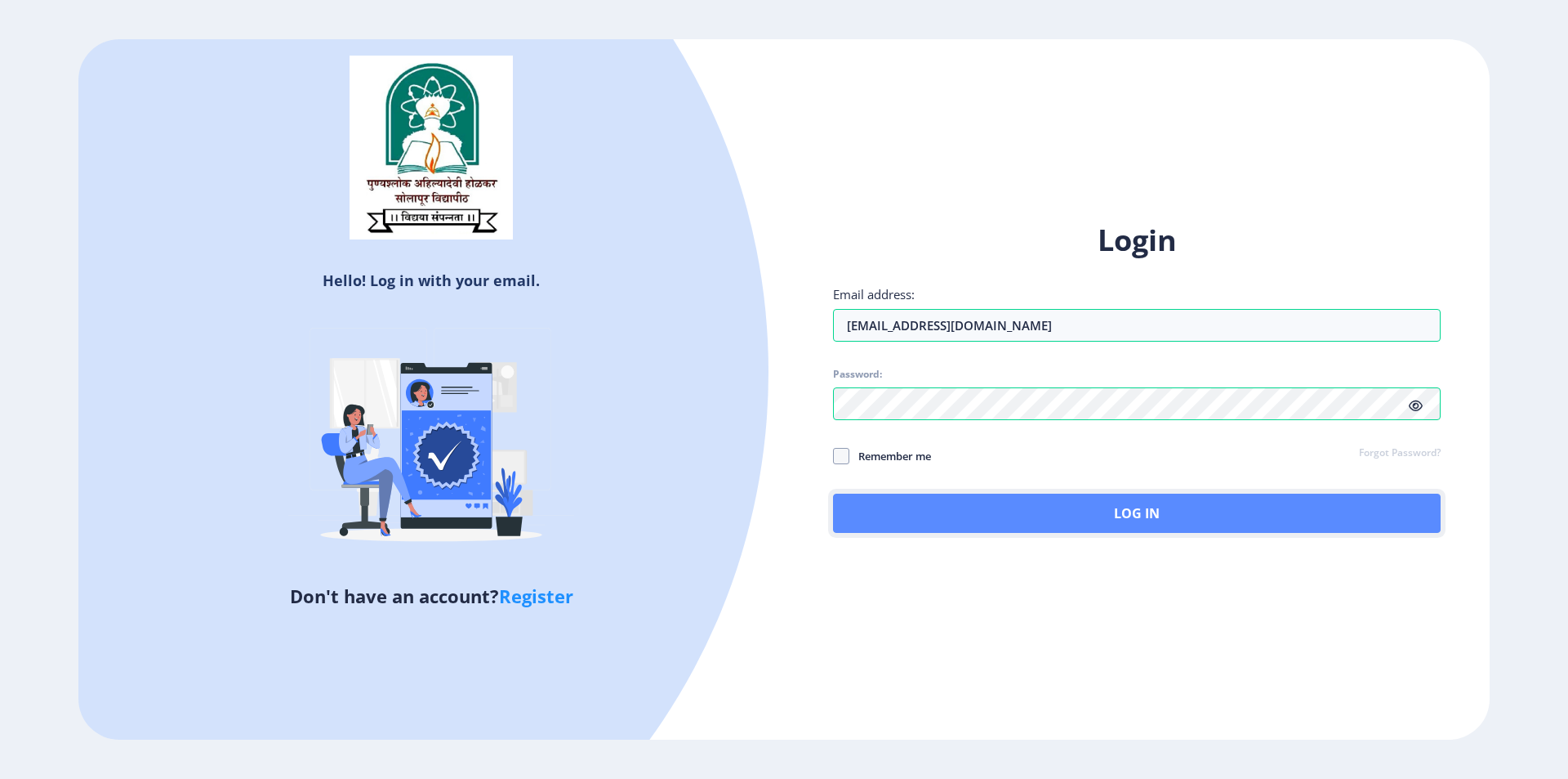
click at [1145, 503] on button "Log In" at bounding box center [1137, 513] width 608 height 39
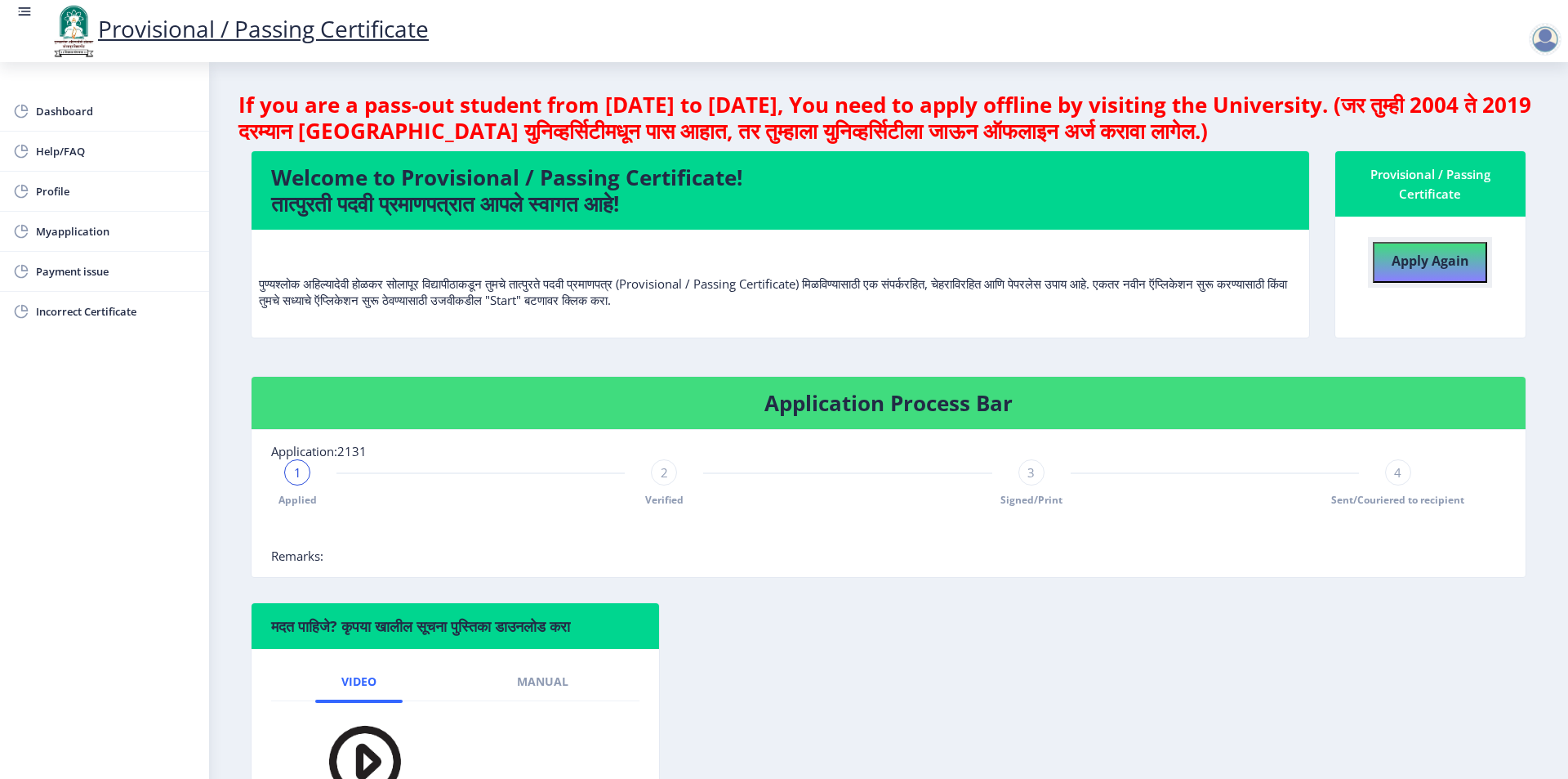
click at [1438, 258] on b "Apply Again" at bounding box center [1430, 261] width 78 height 18
select select
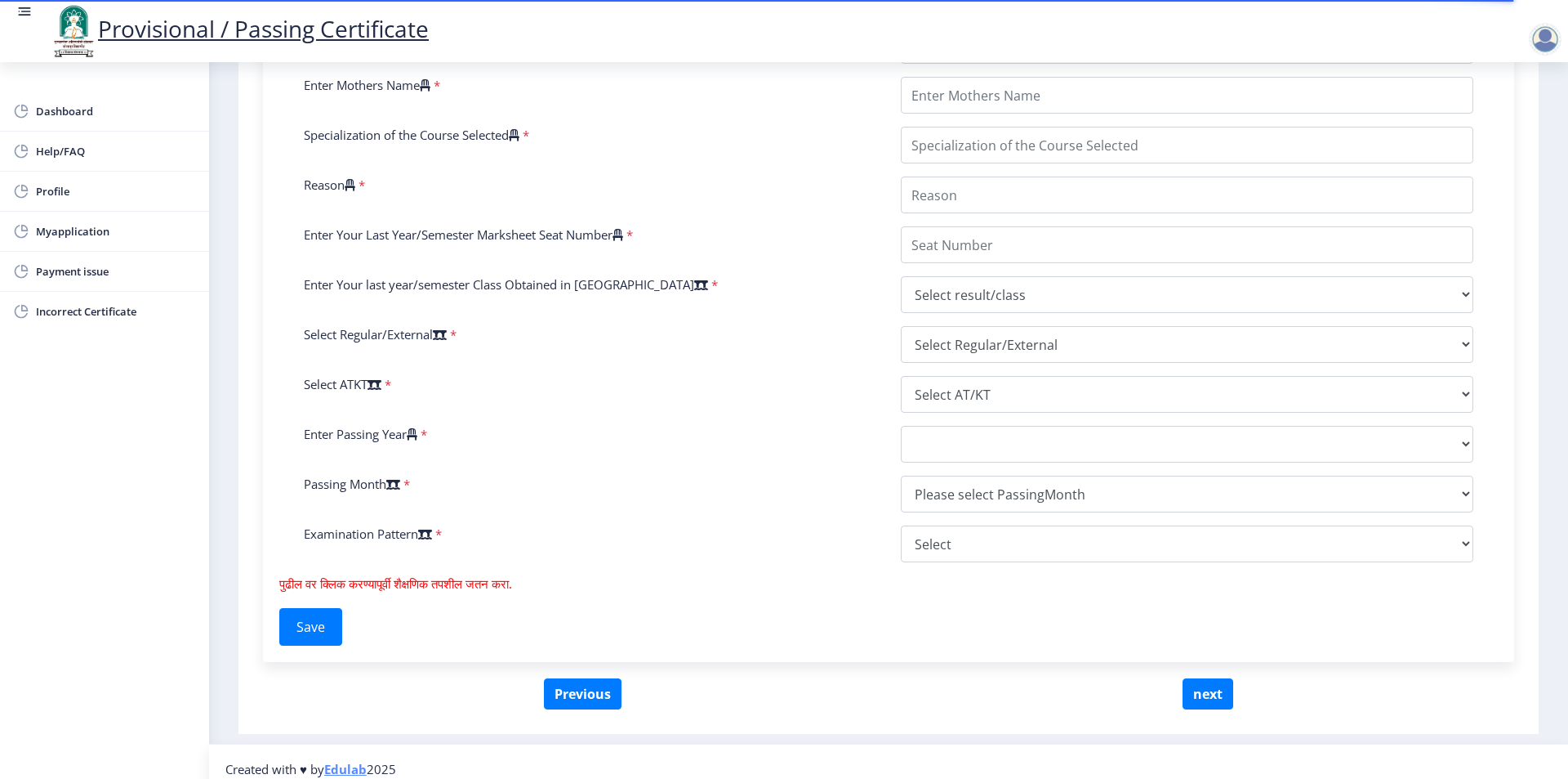
scroll to position [579, 0]
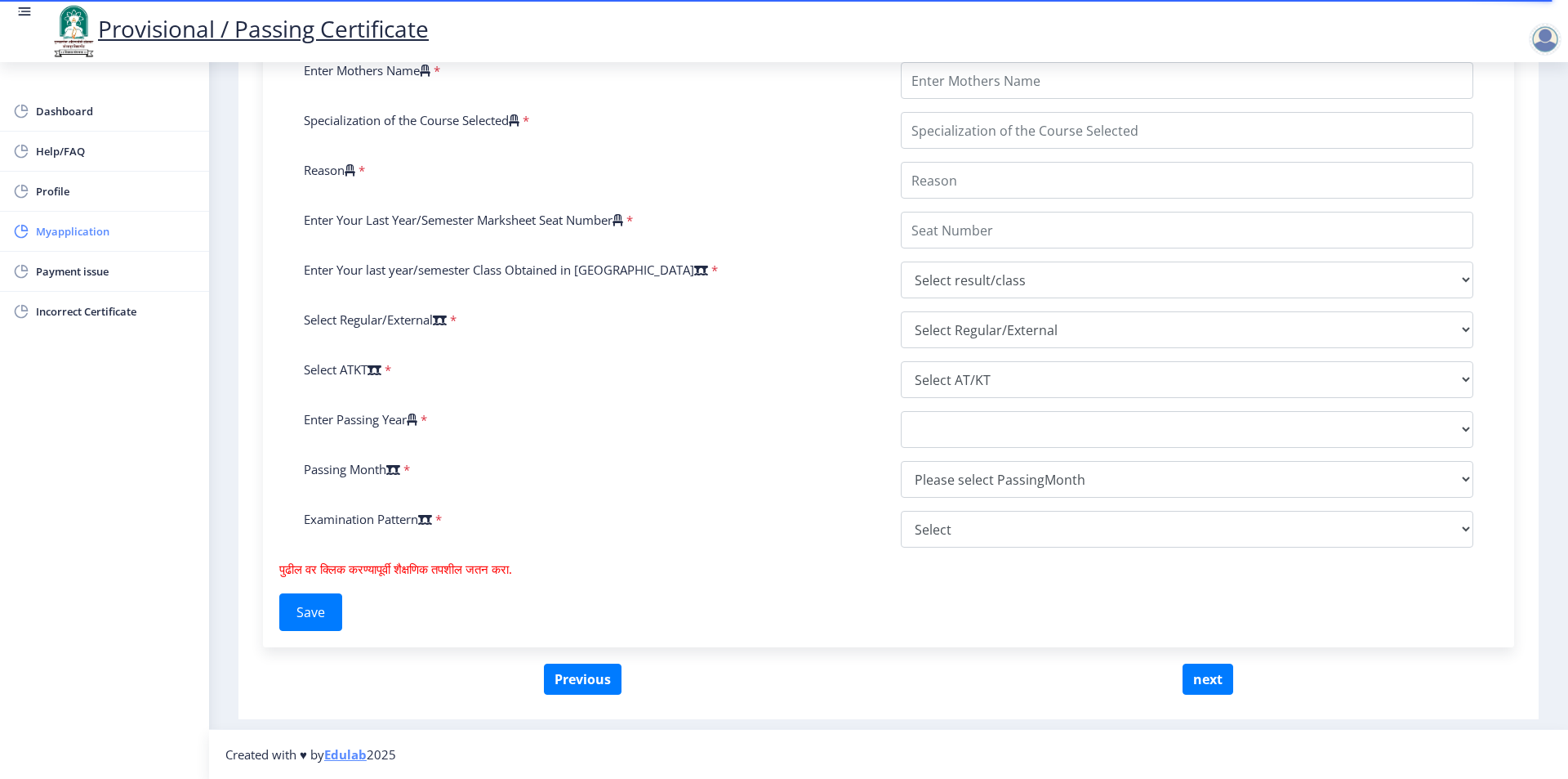
click at [108, 240] on span "Myapplication" at bounding box center [116, 231] width 160 height 20
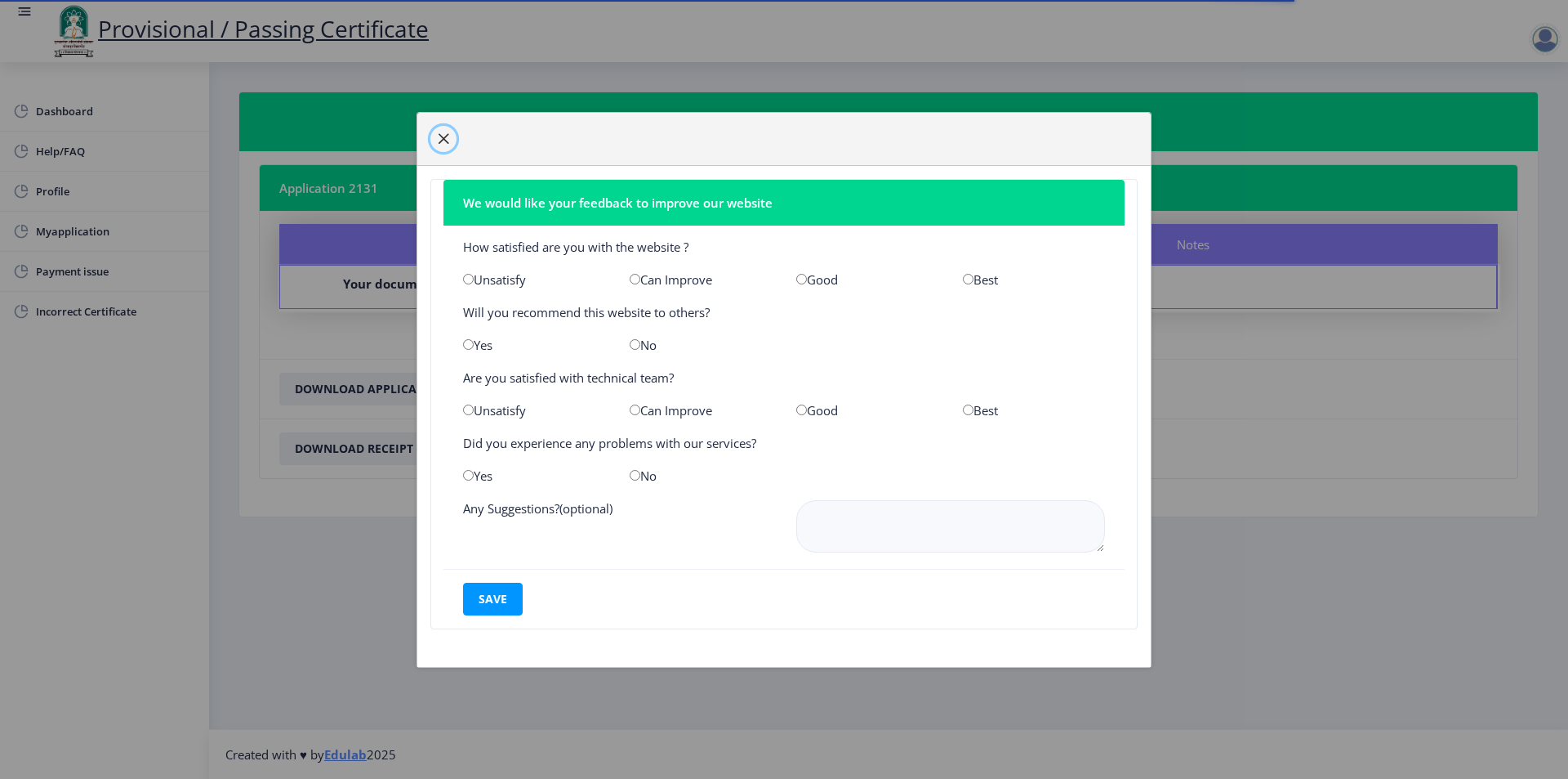
click at [442, 144] on span "button" at bounding box center [443, 139] width 13 height 13
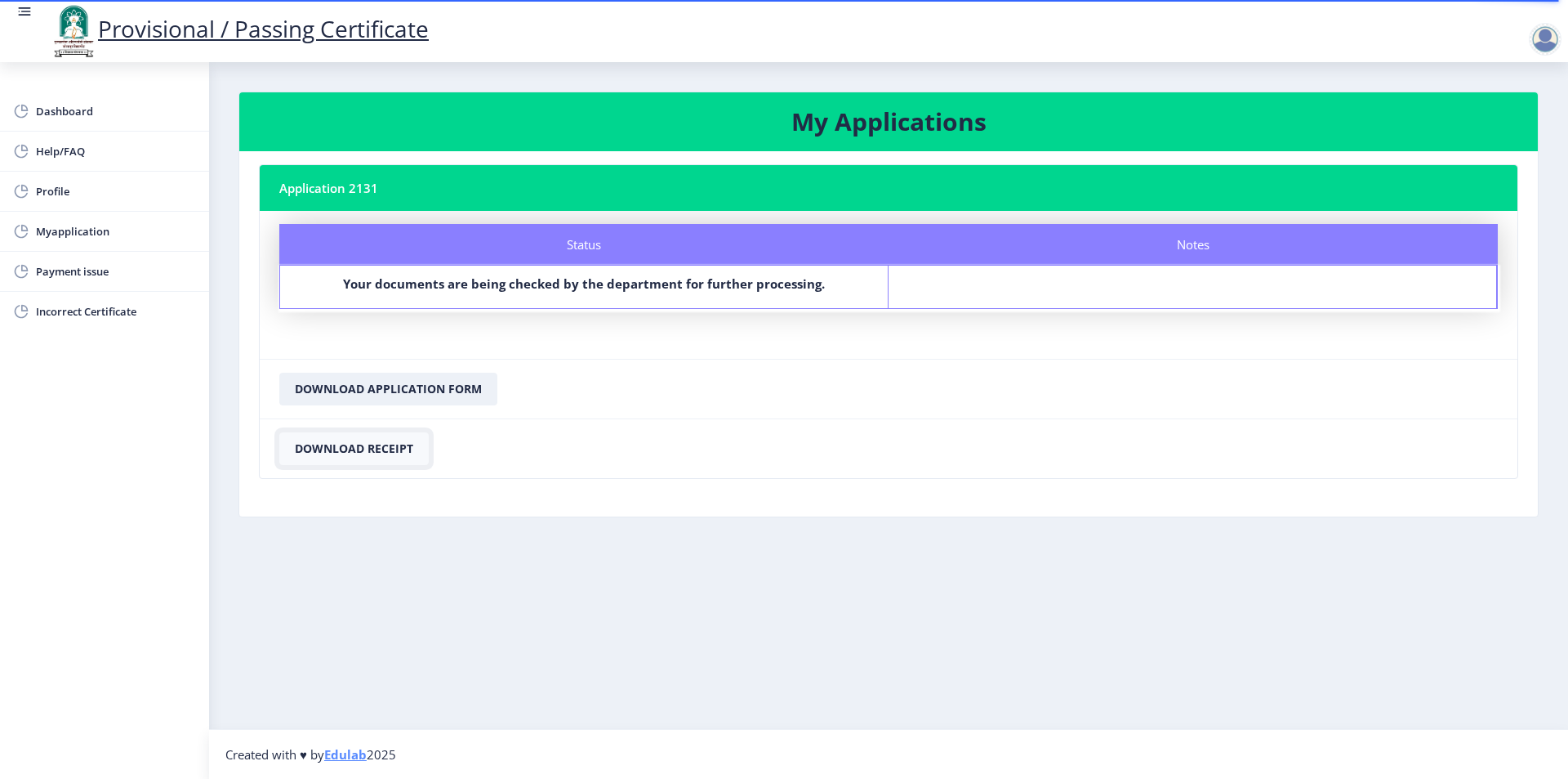
click at [388, 438] on button "Download Receipt" at bounding box center [353, 448] width 149 height 32
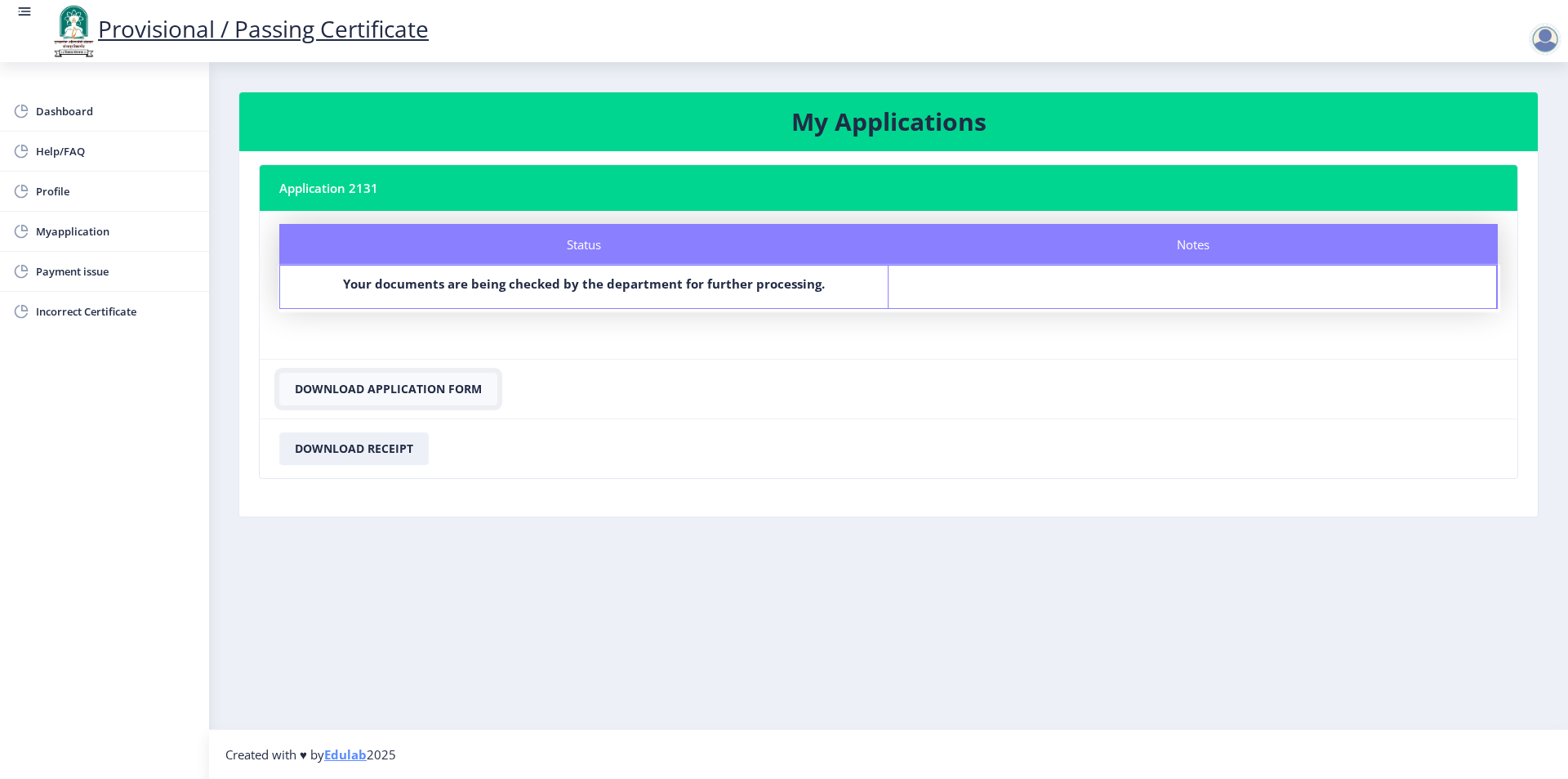
click at [400, 379] on button "Download Application Form" at bounding box center [387, 389] width 218 height 32
click at [27, 20] on rect at bounding box center [24, 11] width 17 height 17
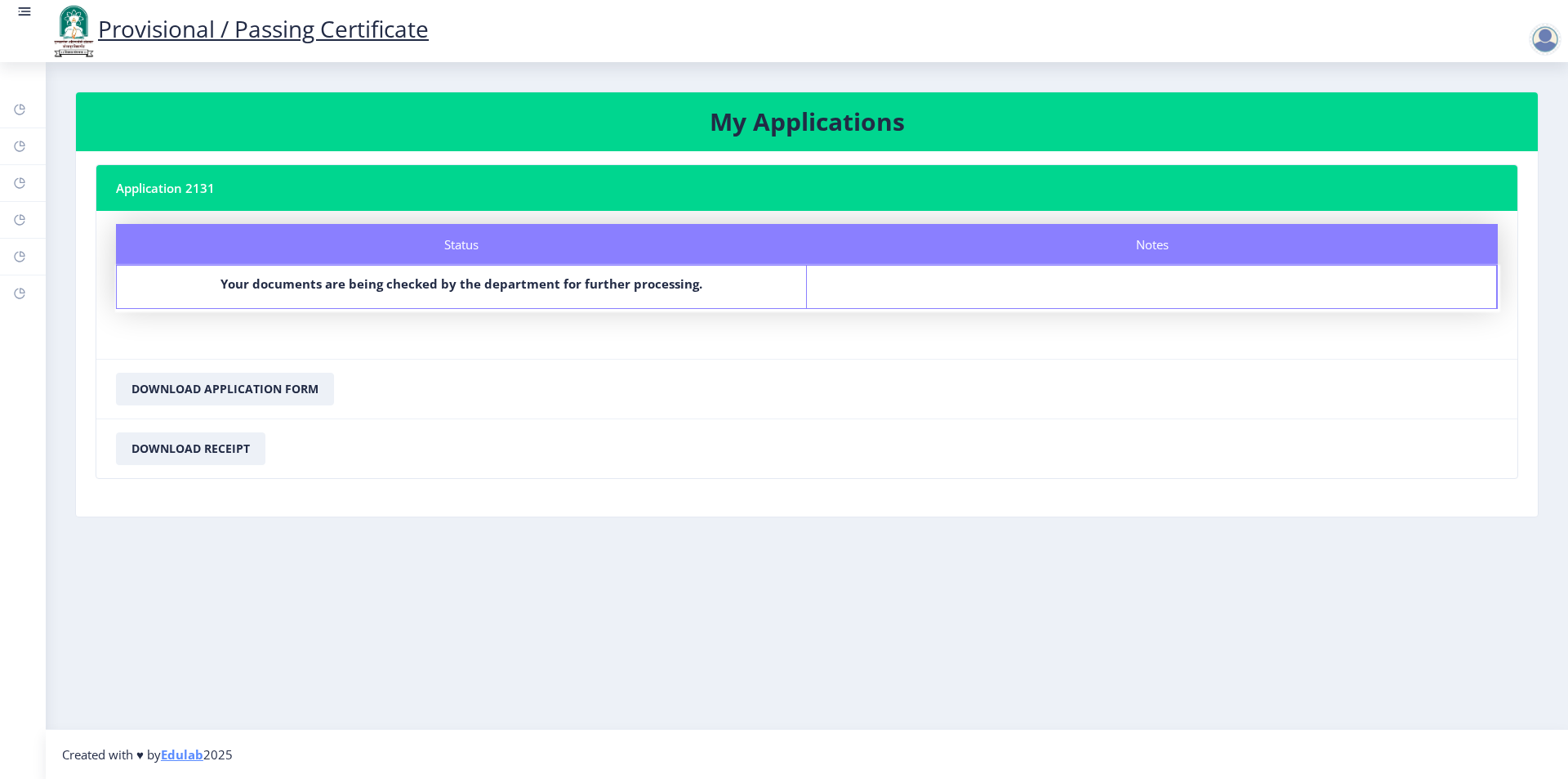
click at [1549, 40] on div at bounding box center [1545, 38] width 32 height 32
click at [1520, 129] on span "Log out" at bounding box center [1502, 128] width 104 height 20
